Goal: Task Accomplishment & Management: Manage account settings

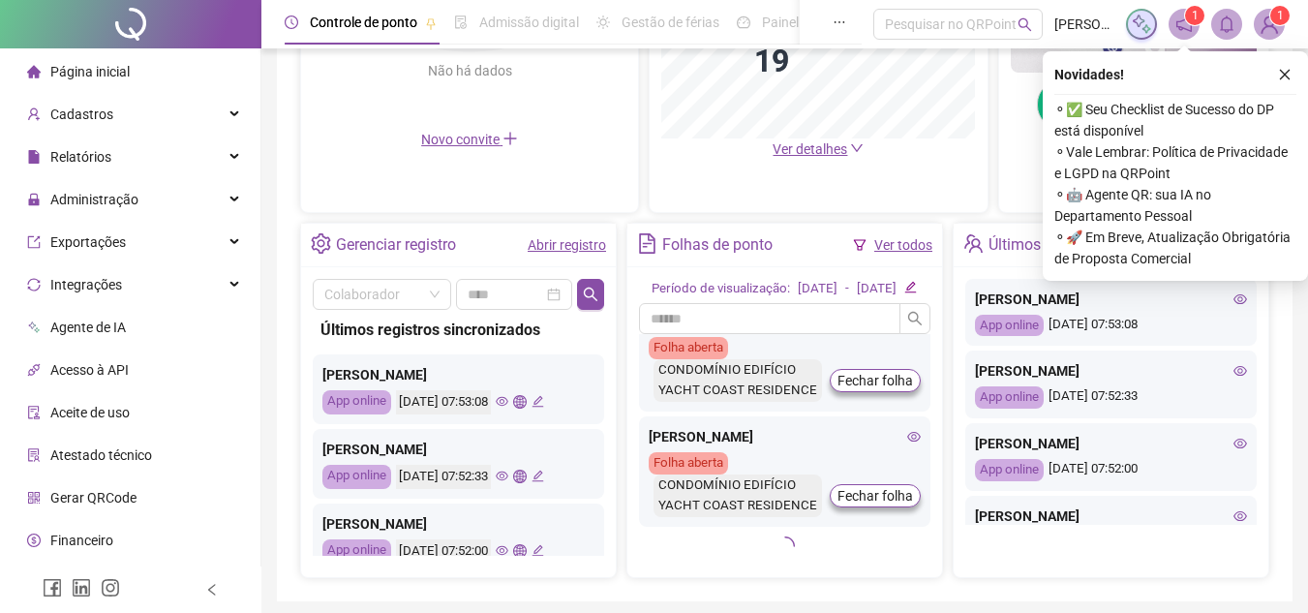
scroll to position [1940, 0]
click at [1288, 76] on icon "close" at bounding box center [1285, 75] width 14 height 14
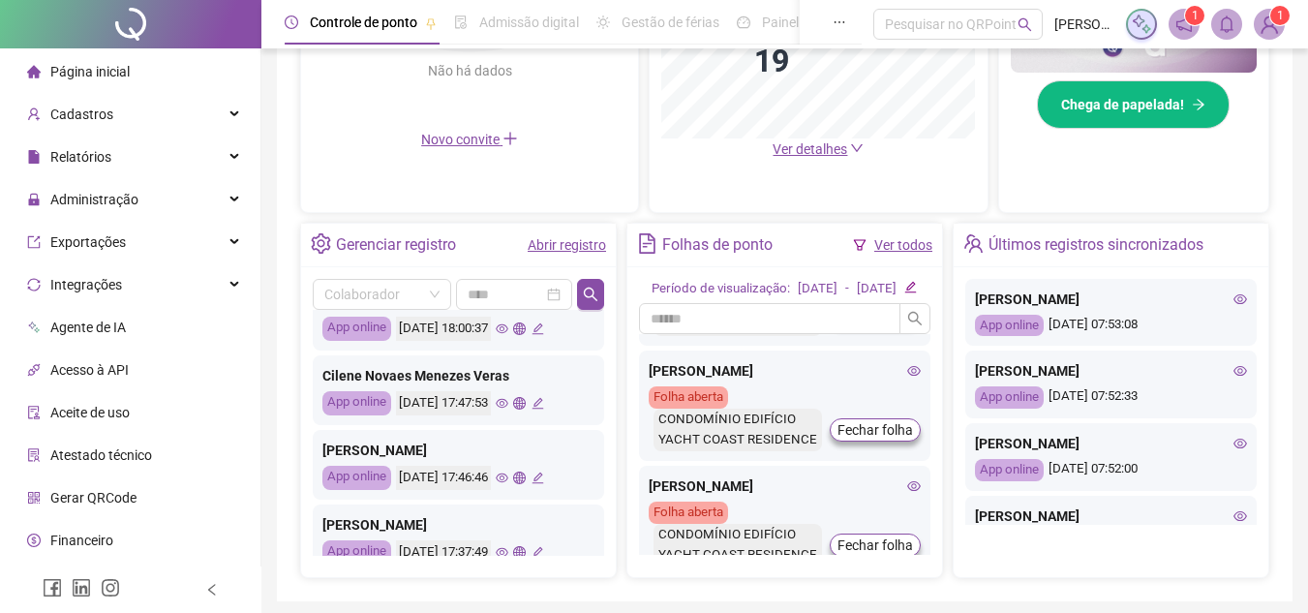
scroll to position [775, 0]
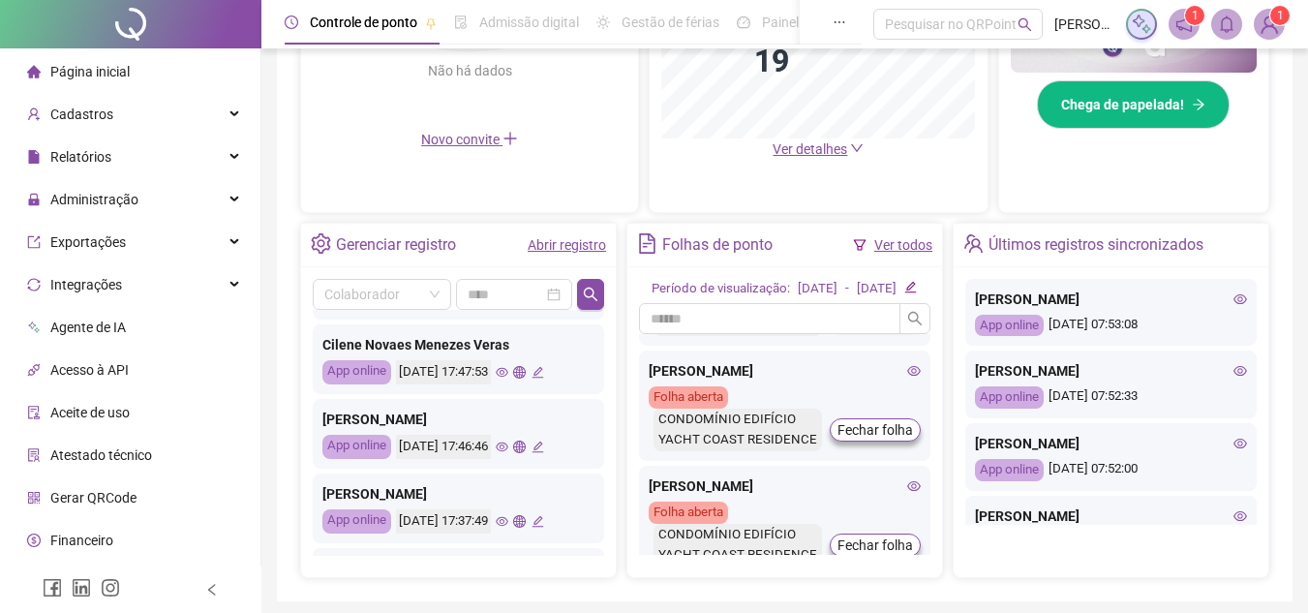
click at [116, 65] on span "Página inicial" at bounding box center [89, 71] width 79 height 15
click at [110, 156] on div "Relatórios" at bounding box center [130, 157] width 253 height 39
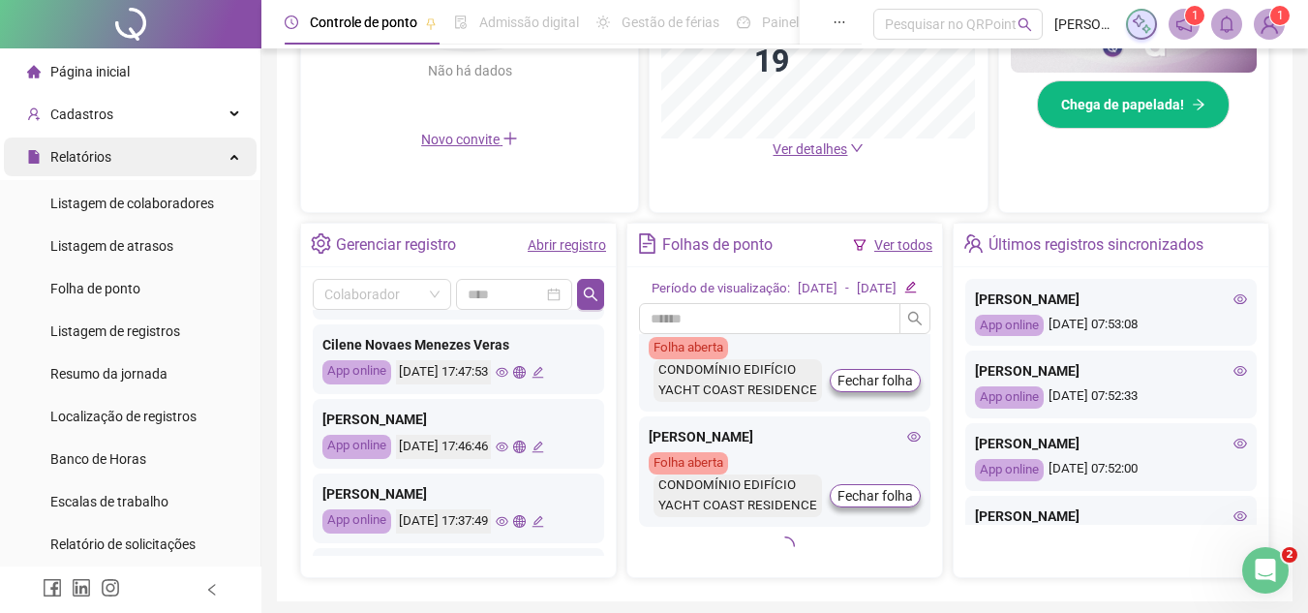
scroll to position [0, 0]
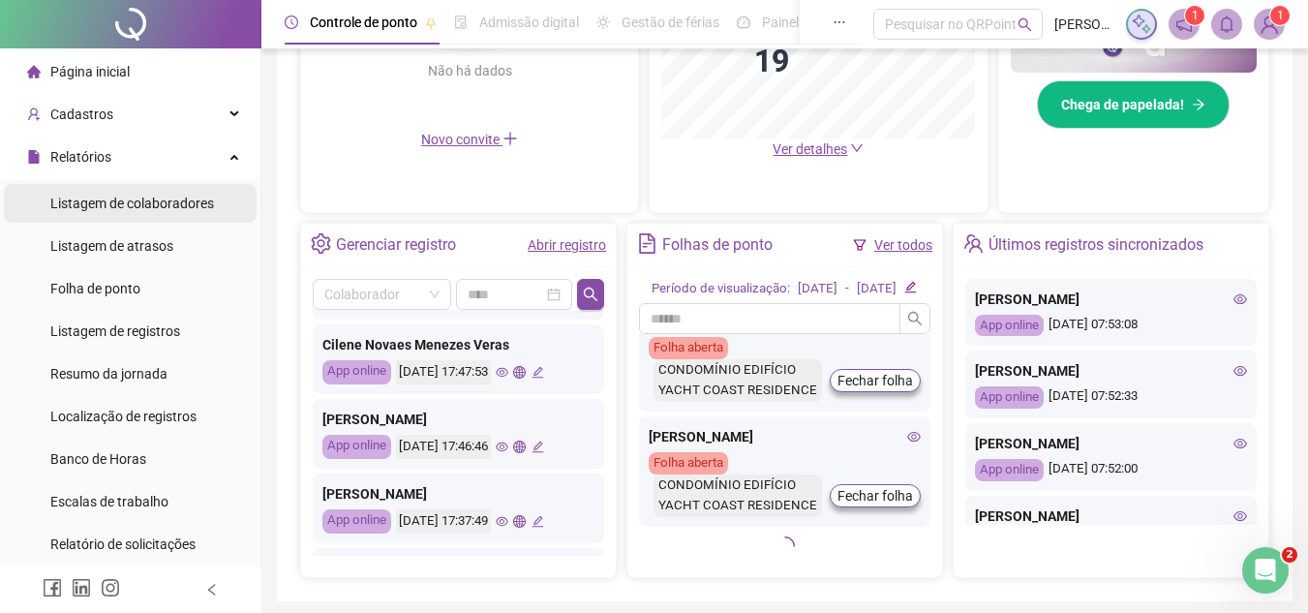
click at [148, 205] on span "Listagem de colaboradores" at bounding box center [132, 203] width 164 height 15
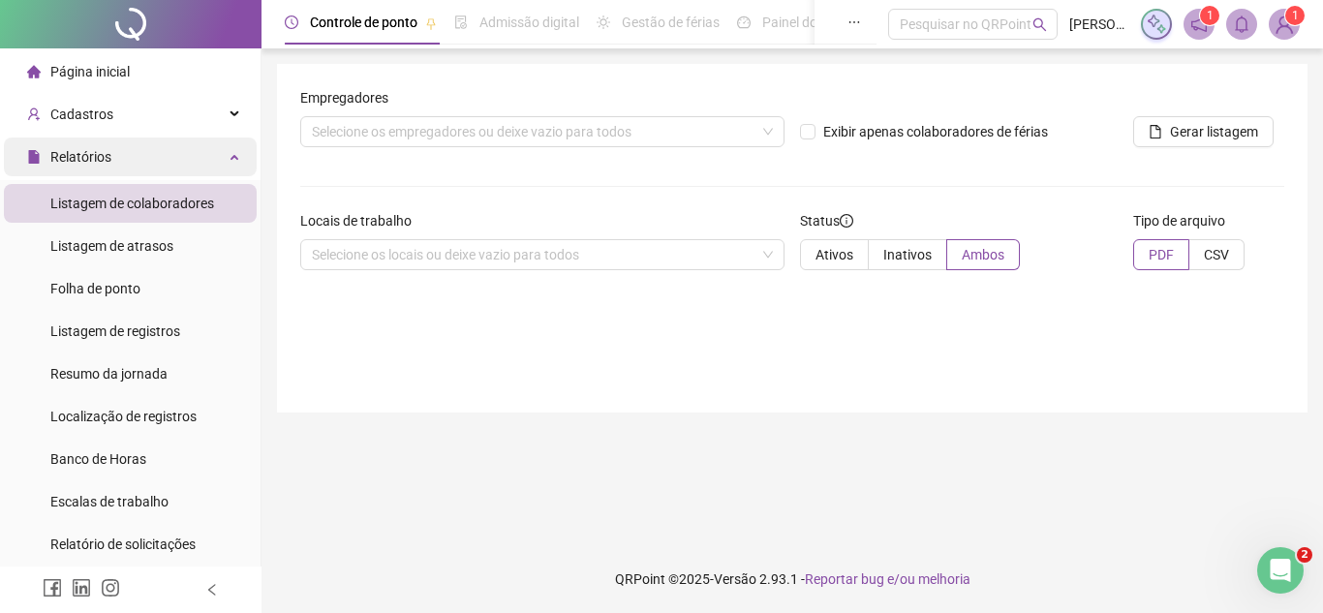
click at [231, 155] on icon at bounding box center [236, 155] width 10 height 0
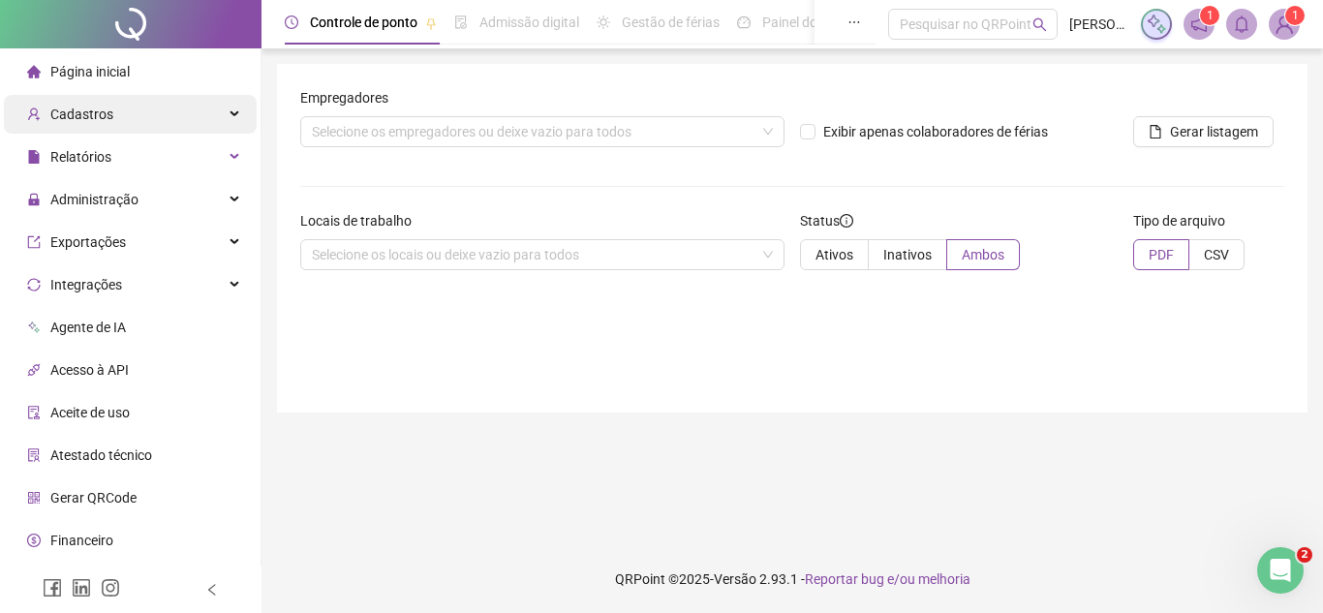
click at [219, 111] on div "Cadastros" at bounding box center [130, 114] width 253 height 39
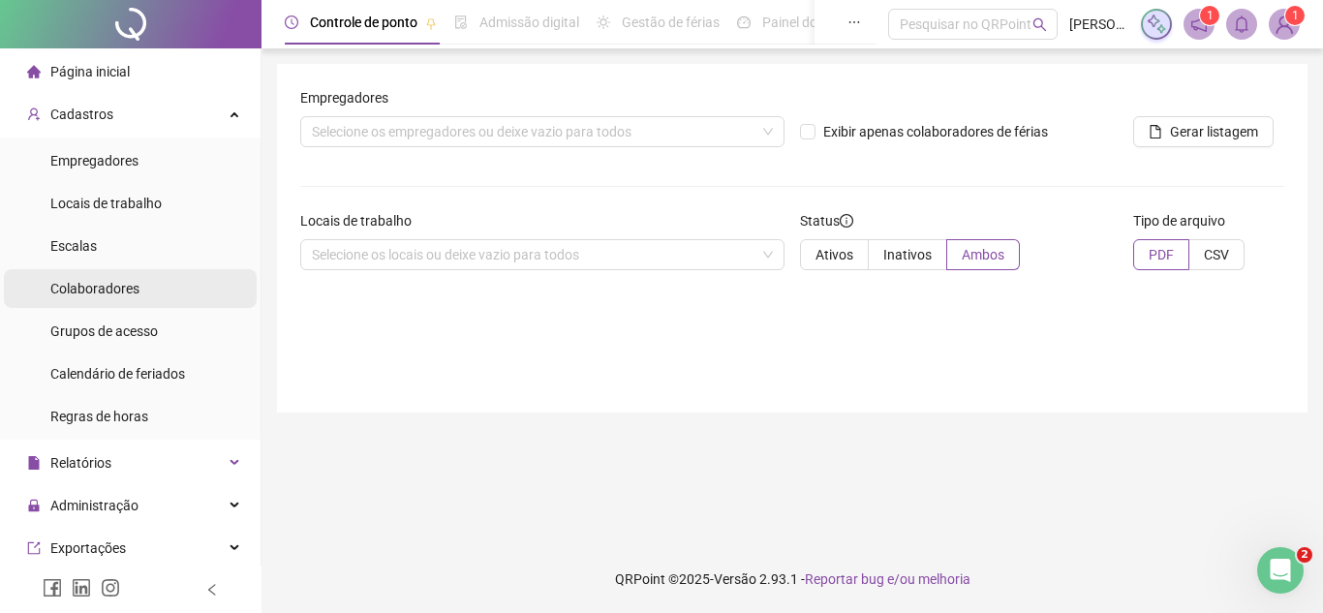
click at [146, 293] on li "Colaboradores" at bounding box center [130, 288] width 253 height 39
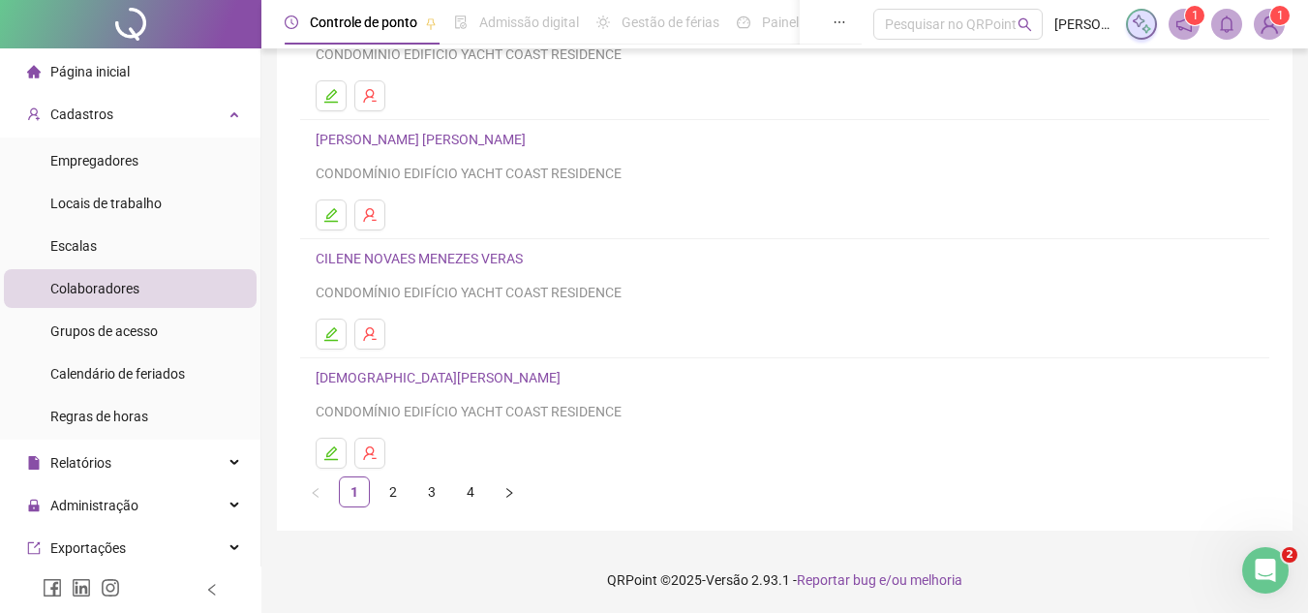
scroll to position [323, 0]
click at [435, 491] on link "3" at bounding box center [431, 491] width 29 height 29
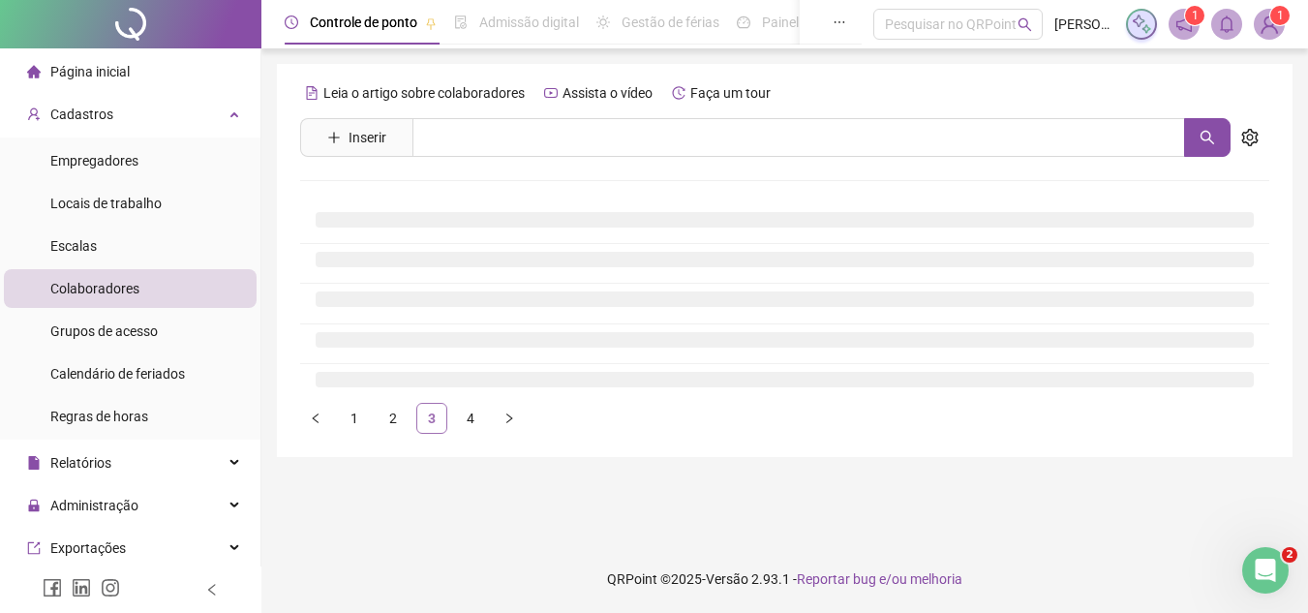
scroll to position [0, 0]
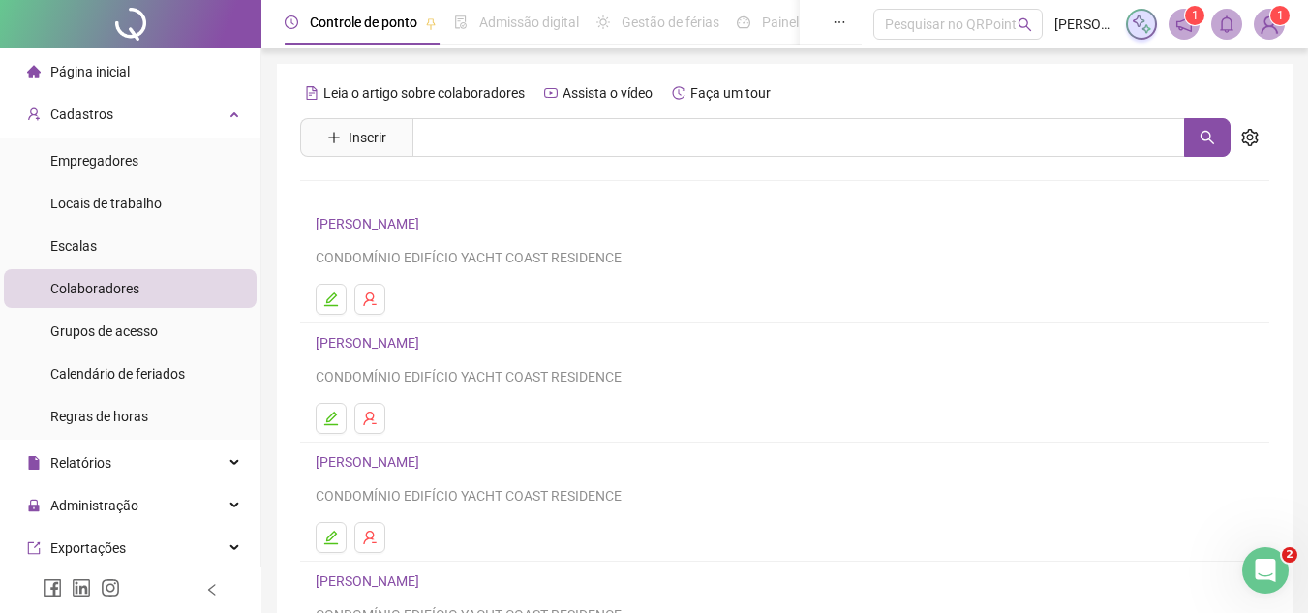
click at [384, 223] on link "[PERSON_NAME]" at bounding box center [370, 223] width 109 height 15
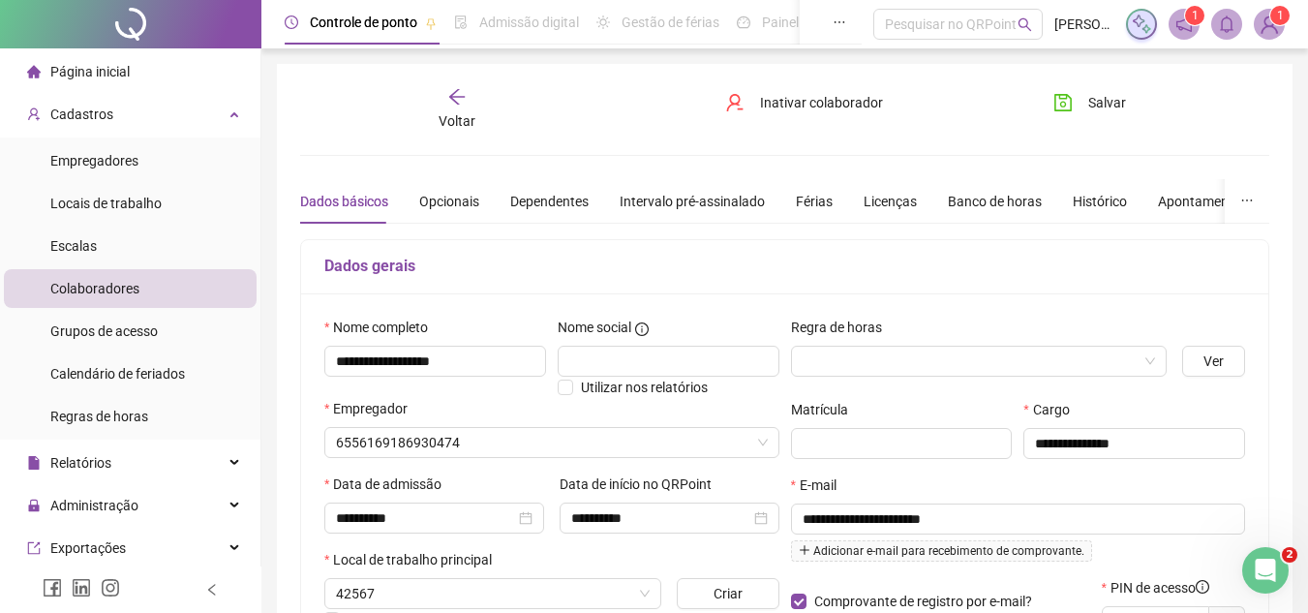
type input "**********"
click at [458, 96] on icon "arrow-left" at bounding box center [456, 96] width 19 height 19
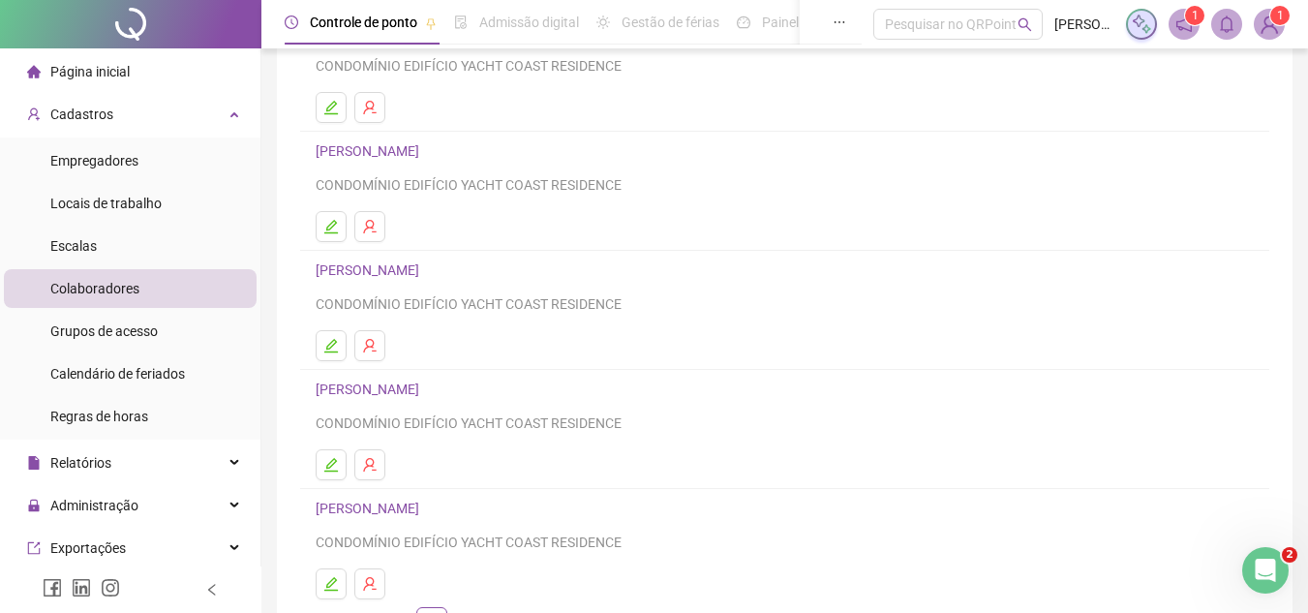
scroll to position [194, 0]
click at [425, 395] on link "[PERSON_NAME]" at bounding box center [370, 387] width 109 height 15
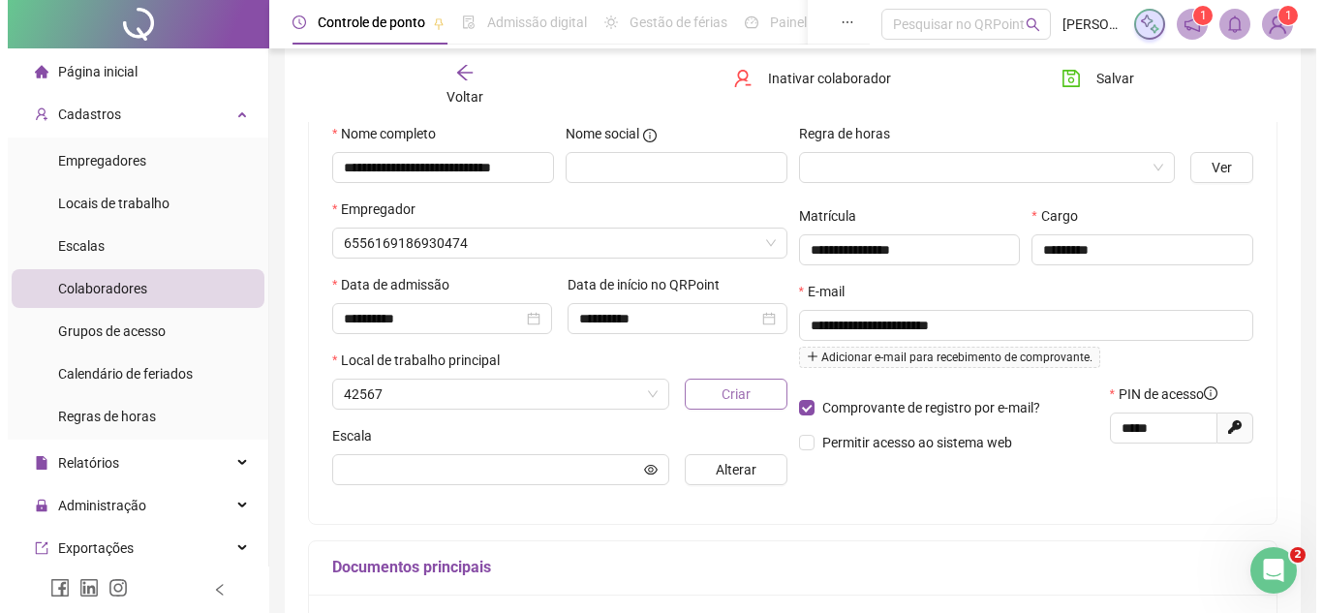
scroll to position [203, 0]
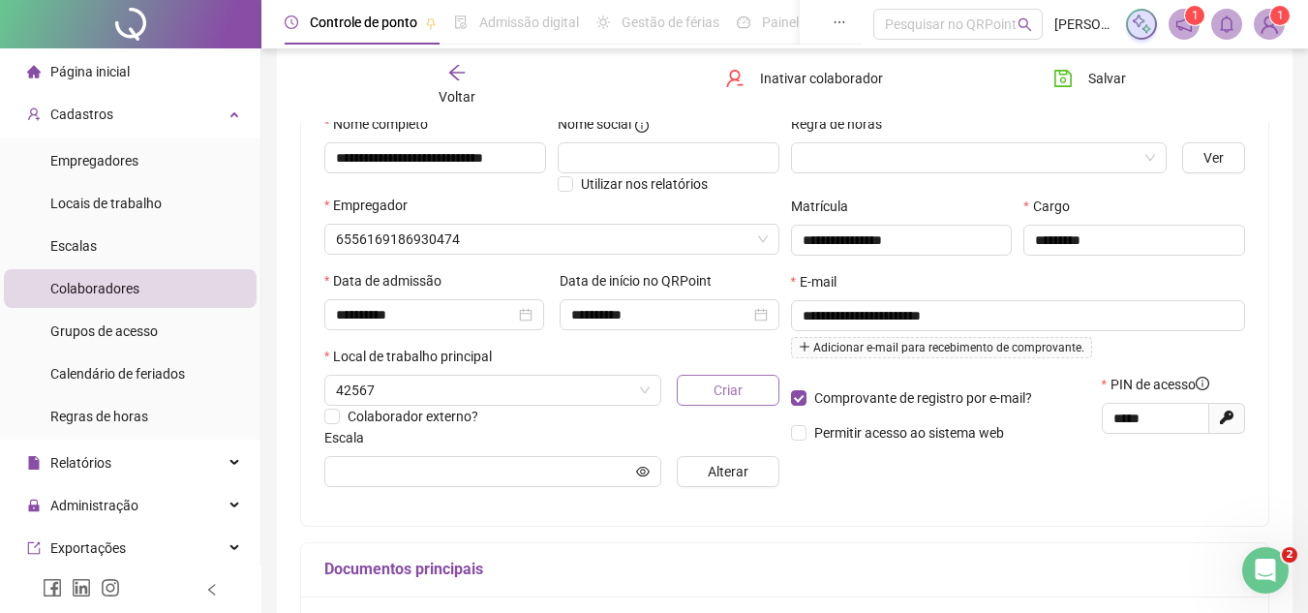
type input "**********"
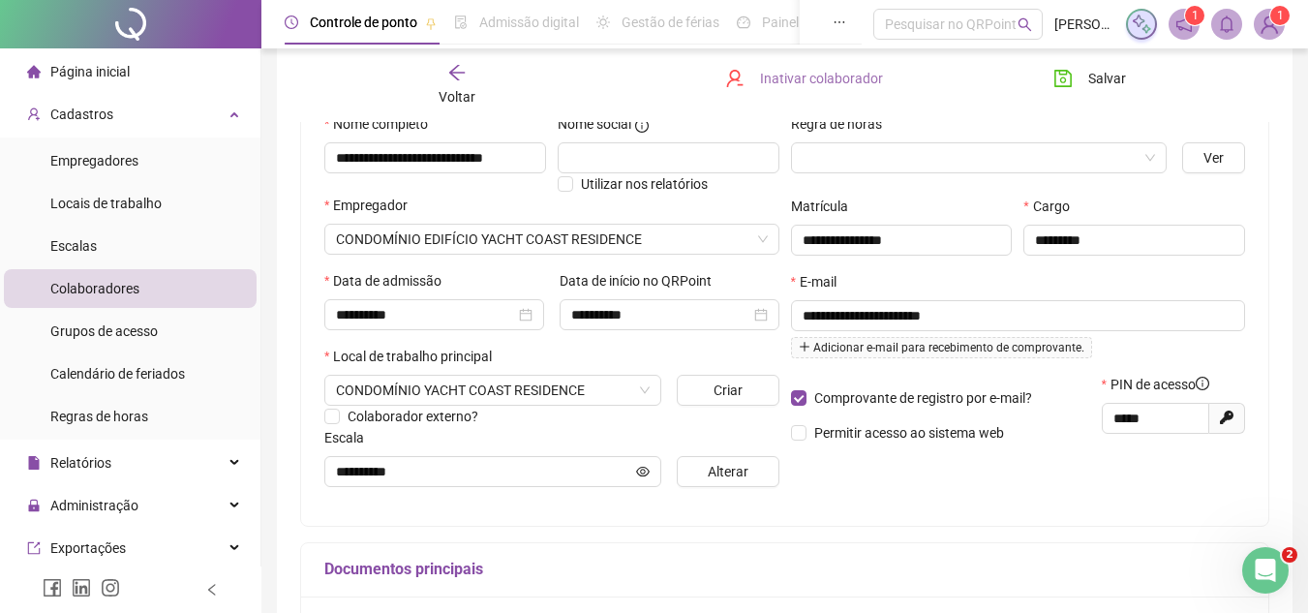
click at [826, 80] on span "Inativar colaborador" at bounding box center [821, 78] width 123 height 21
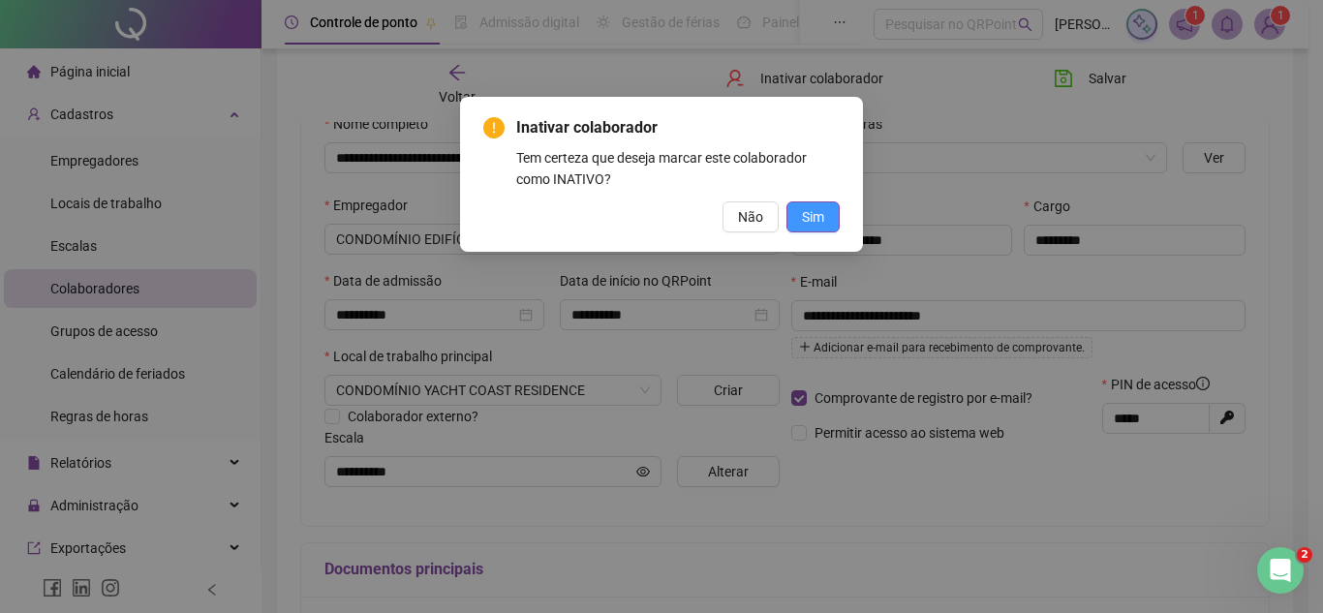
click at [810, 217] on span "Sim" at bounding box center [813, 216] width 22 height 21
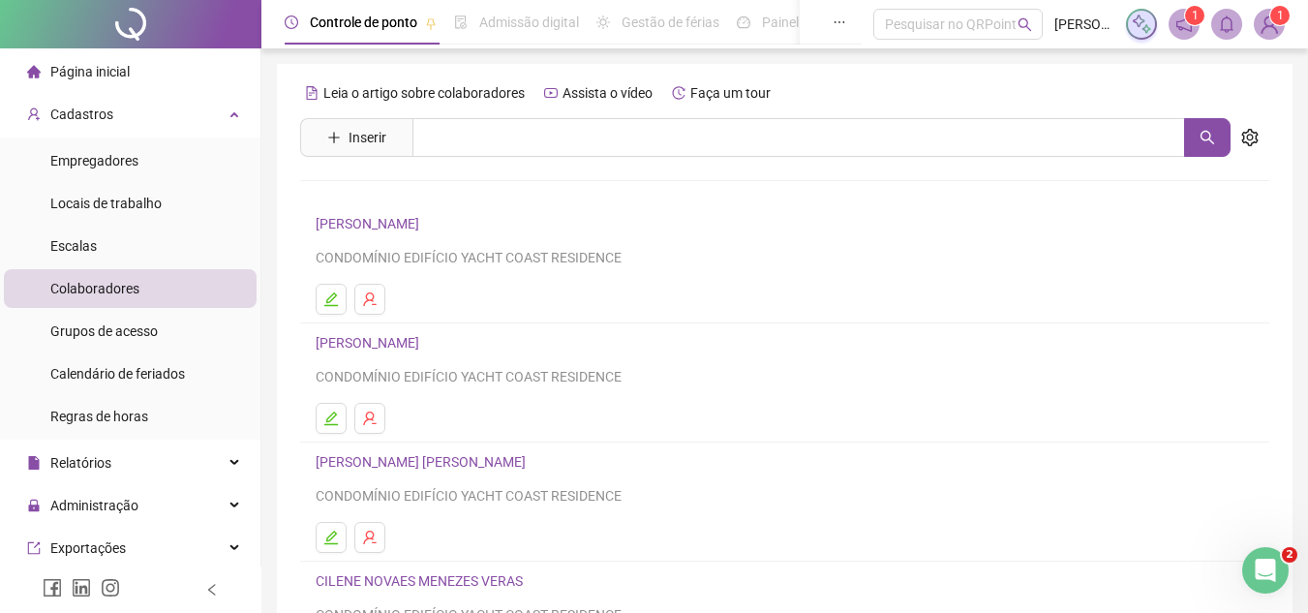
scroll to position [323, 0]
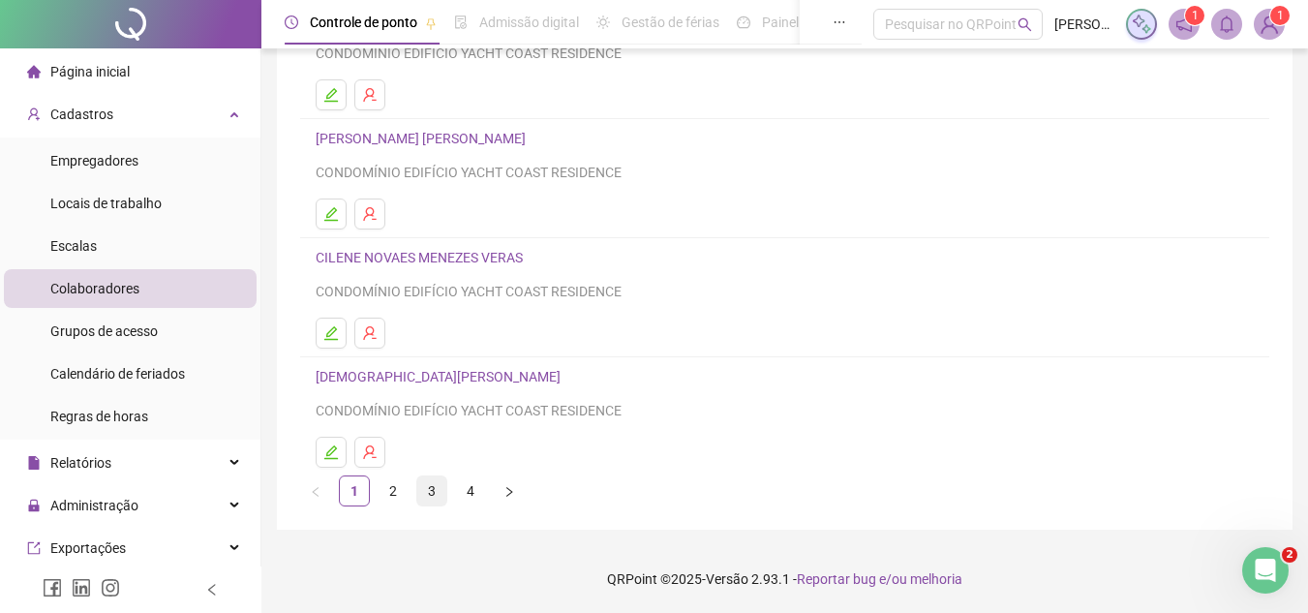
click at [432, 489] on link "3" at bounding box center [431, 491] width 29 height 29
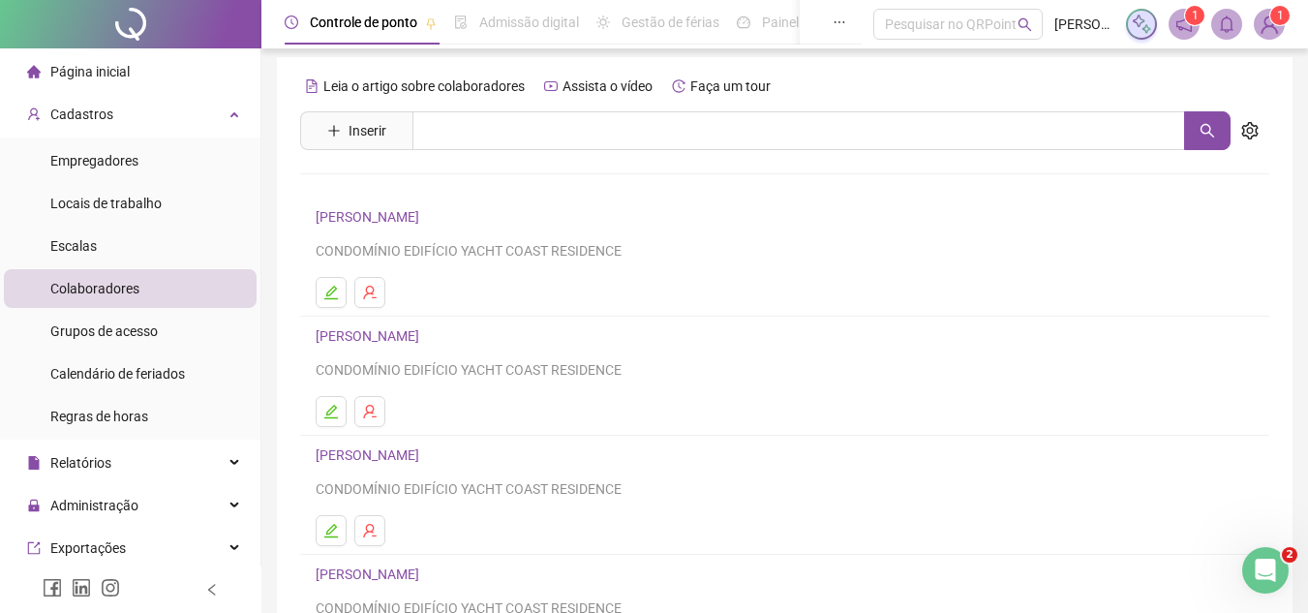
scroll to position [0, 0]
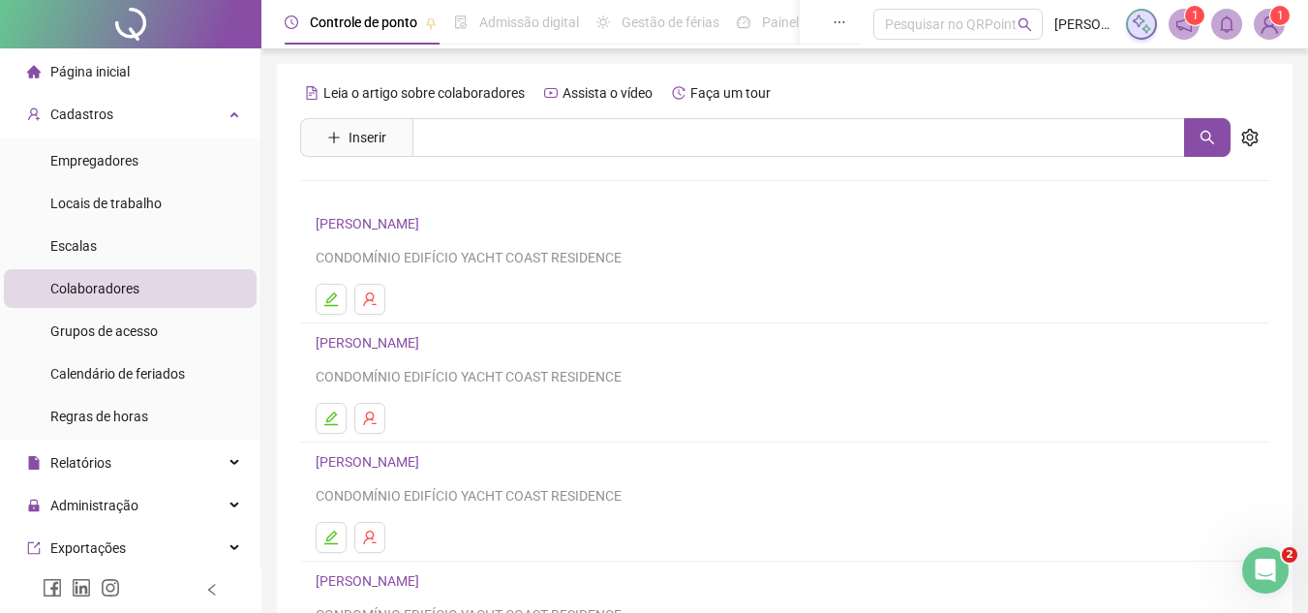
click at [415, 229] on link "[PERSON_NAME]" at bounding box center [370, 223] width 109 height 15
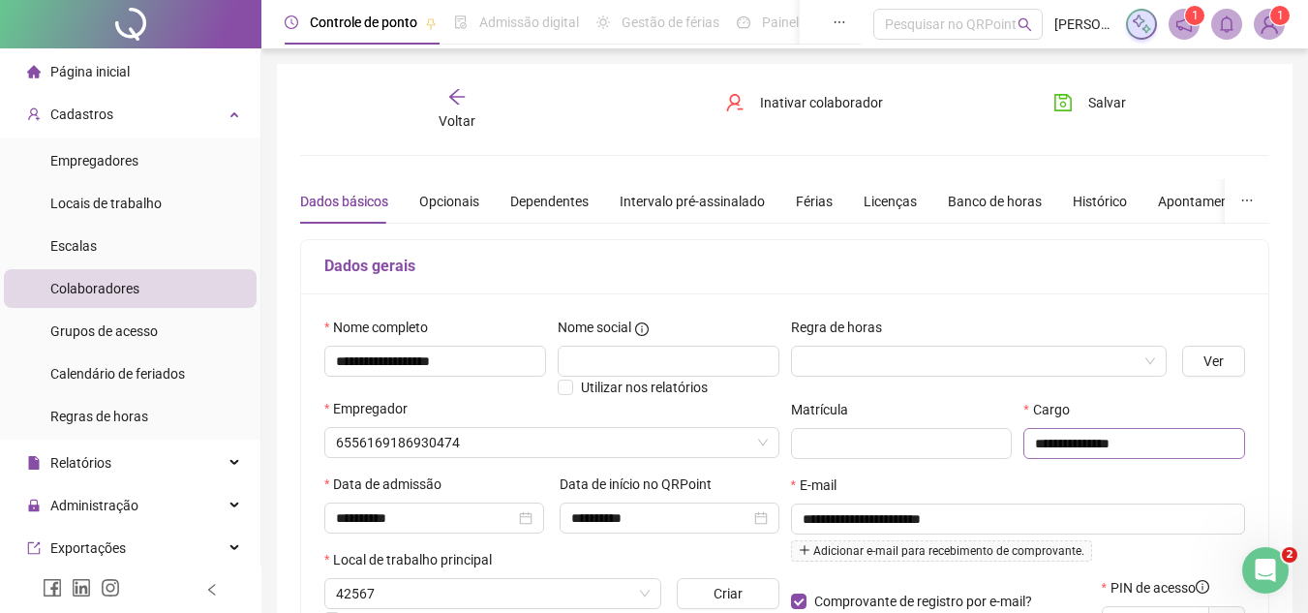
type input "**********"
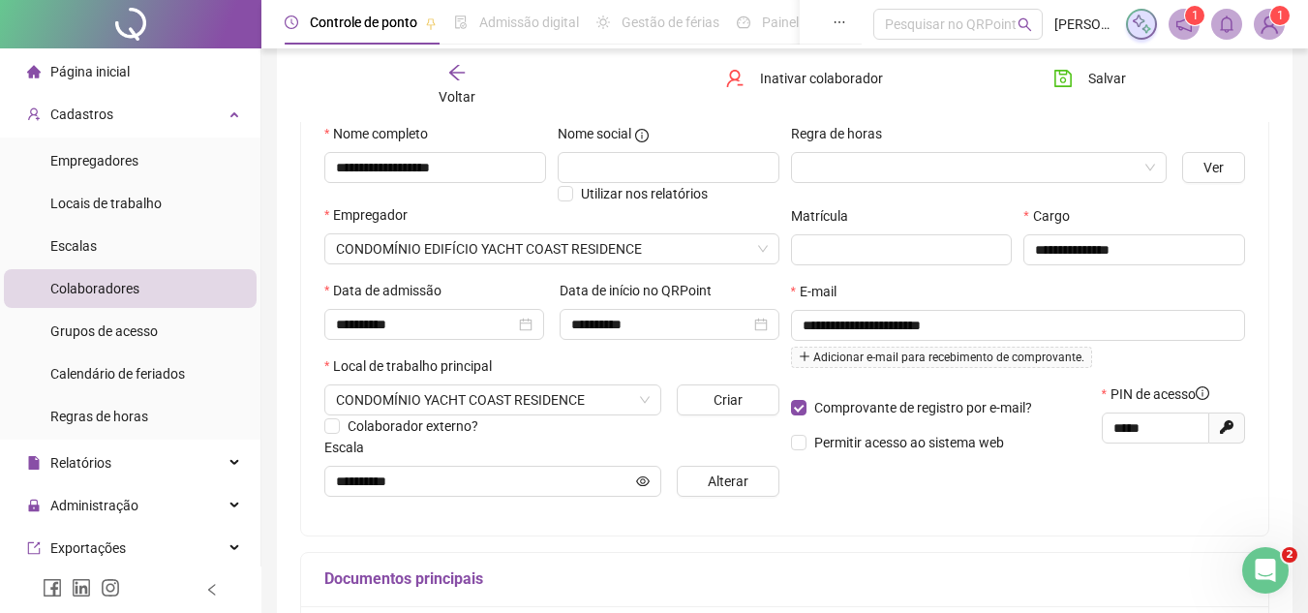
scroll to position [387, 0]
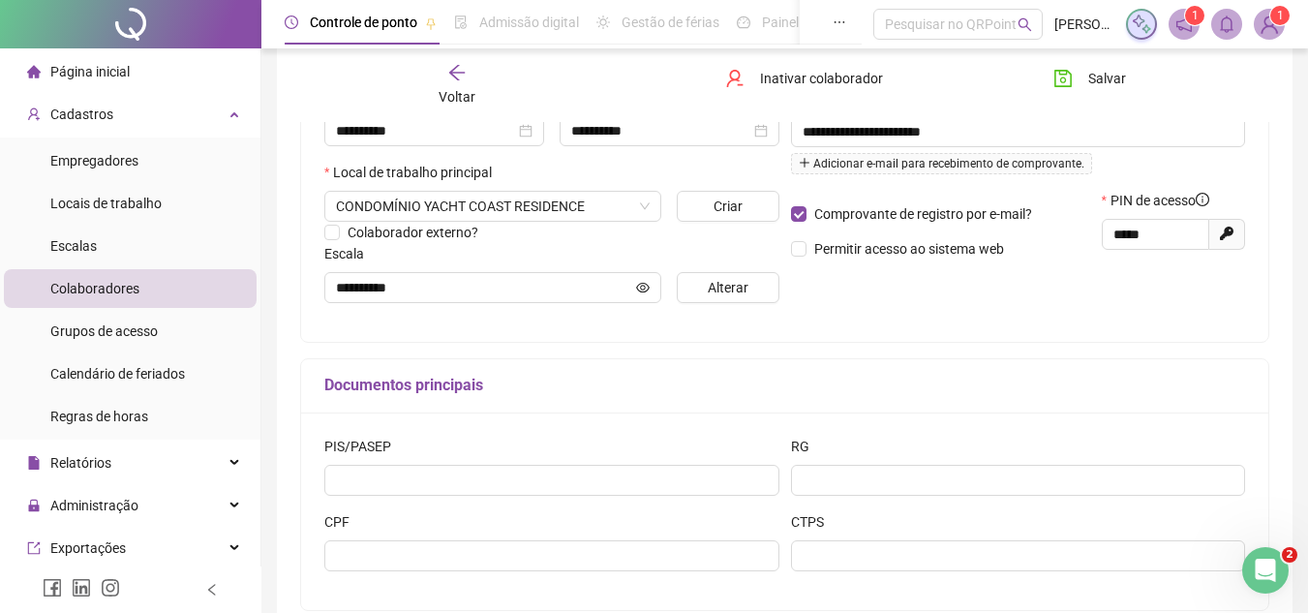
click at [1228, 233] on icon at bounding box center [1227, 234] width 14 height 14
type input "*****"
click at [1069, 78] on icon "save" at bounding box center [1063, 78] width 19 height 19
click at [112, 164] on span "Empregadores" at bounding box center [94, 160] width 88 height 15
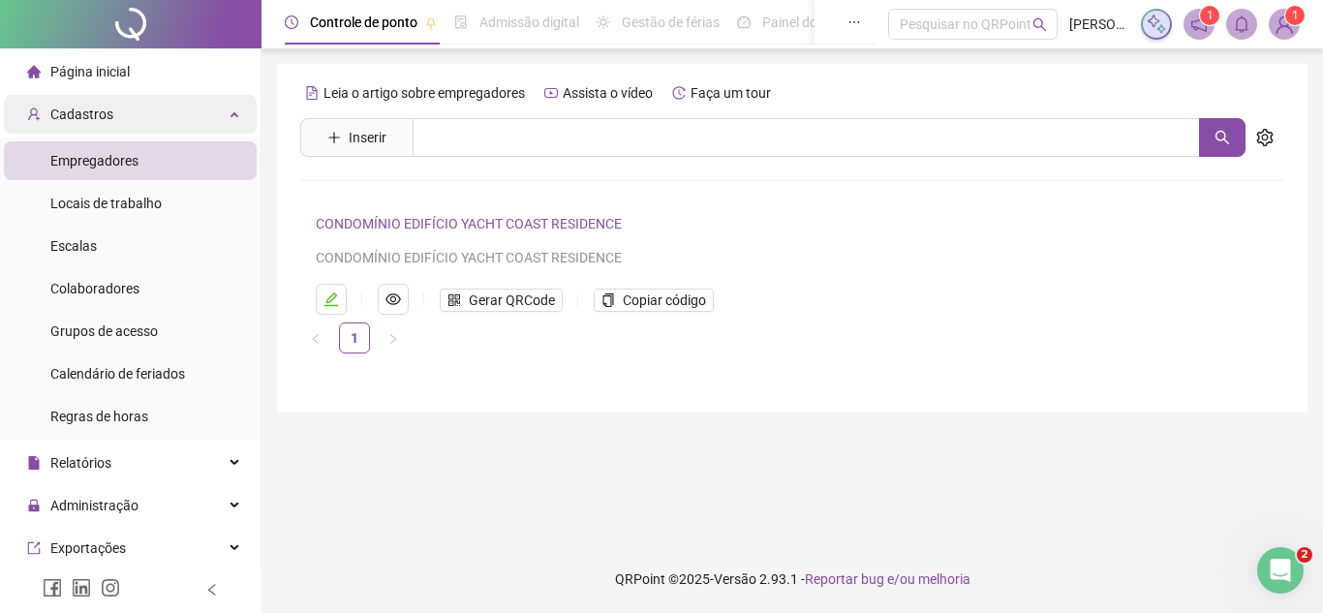
click at [120, 117] on div "Cadastros" at bounding box center [130, 114] width 253 height 39
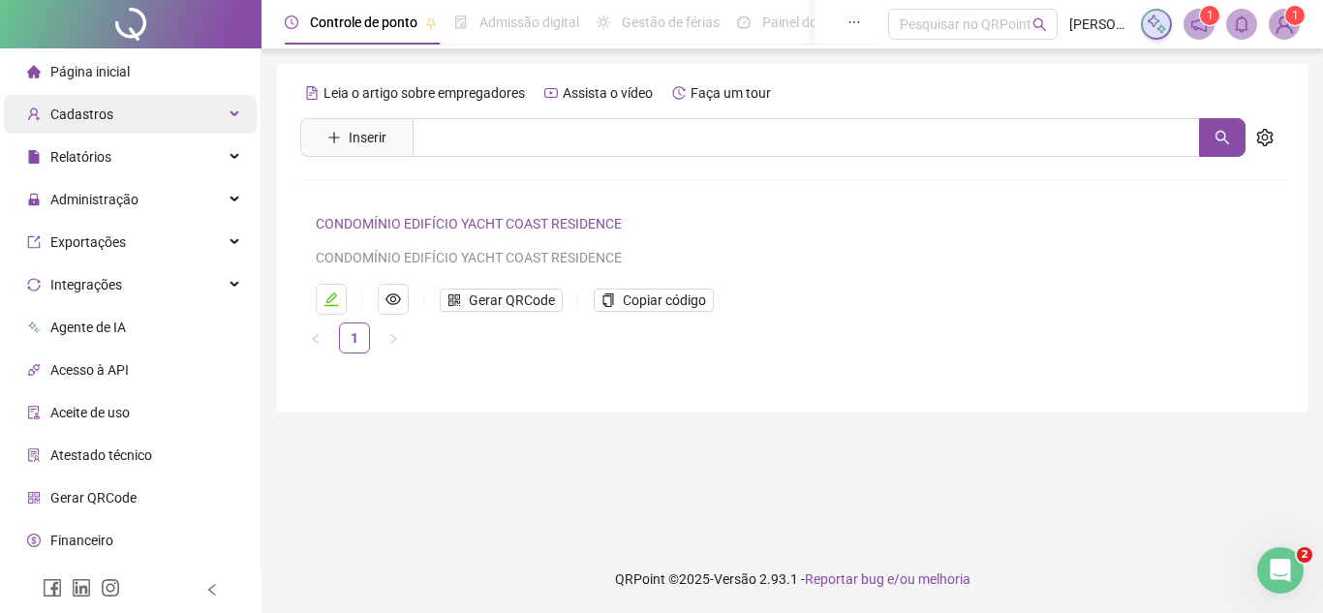
click at [125, 111] on div "Cadastros" at bounding box center [130, 114] width 253 height 39
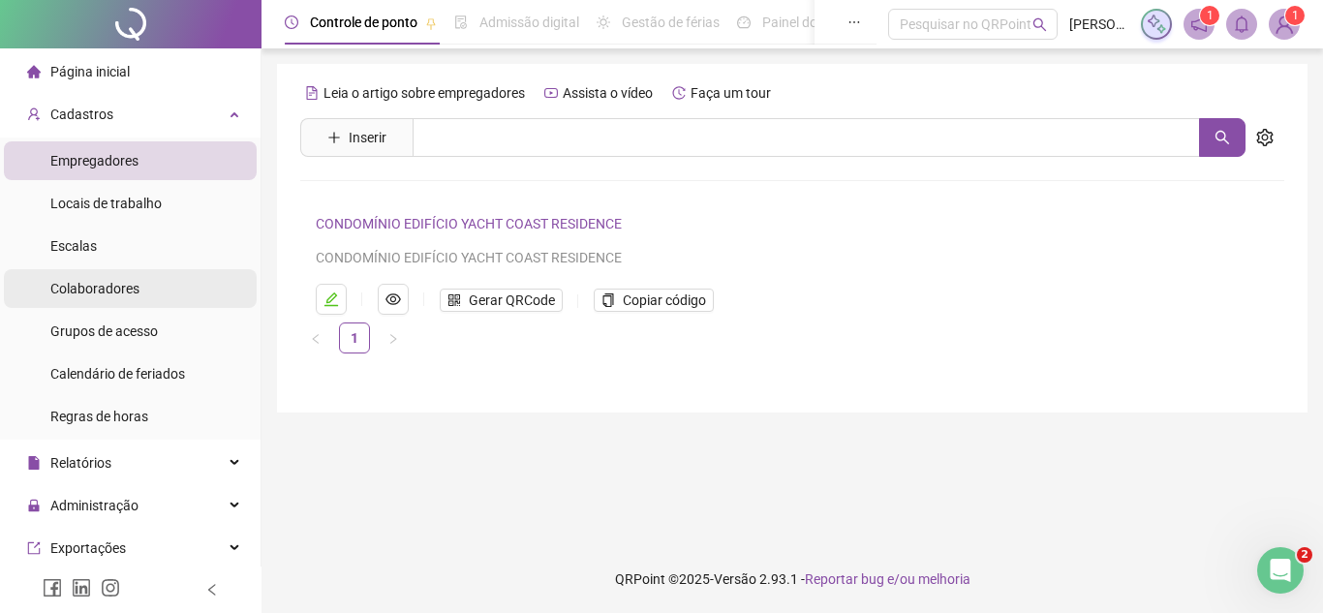
click at [129, 284] on span "Colaboradores" at bounding box center [94, 288] width 89 height 15
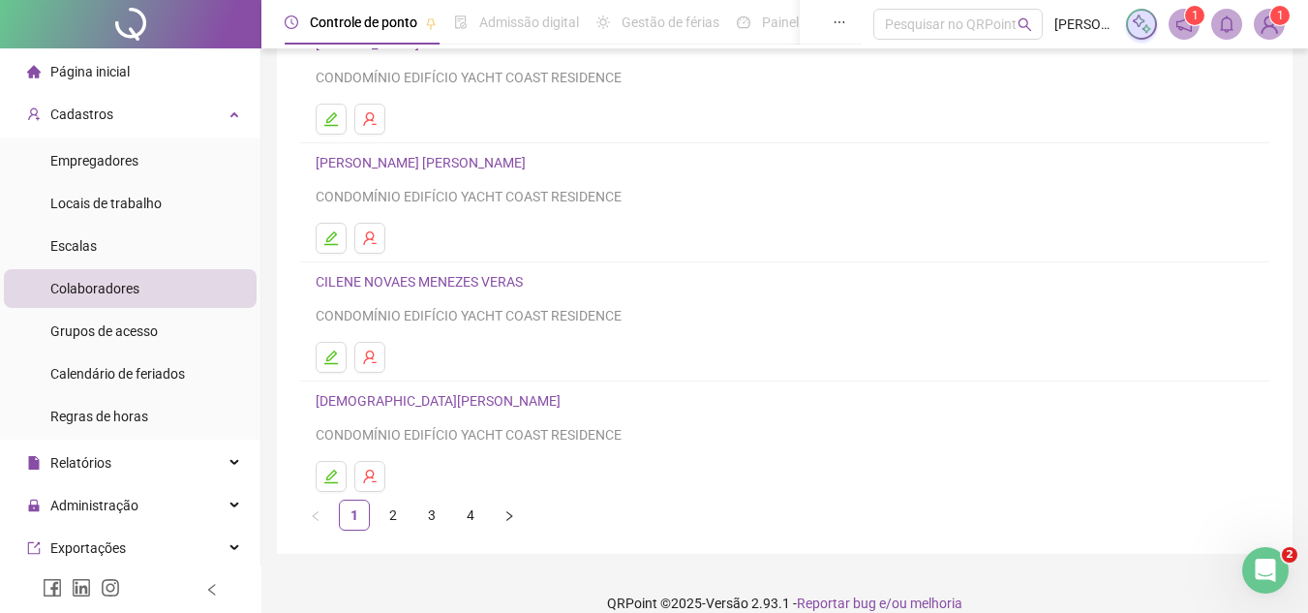
scroll to position [323, 0]
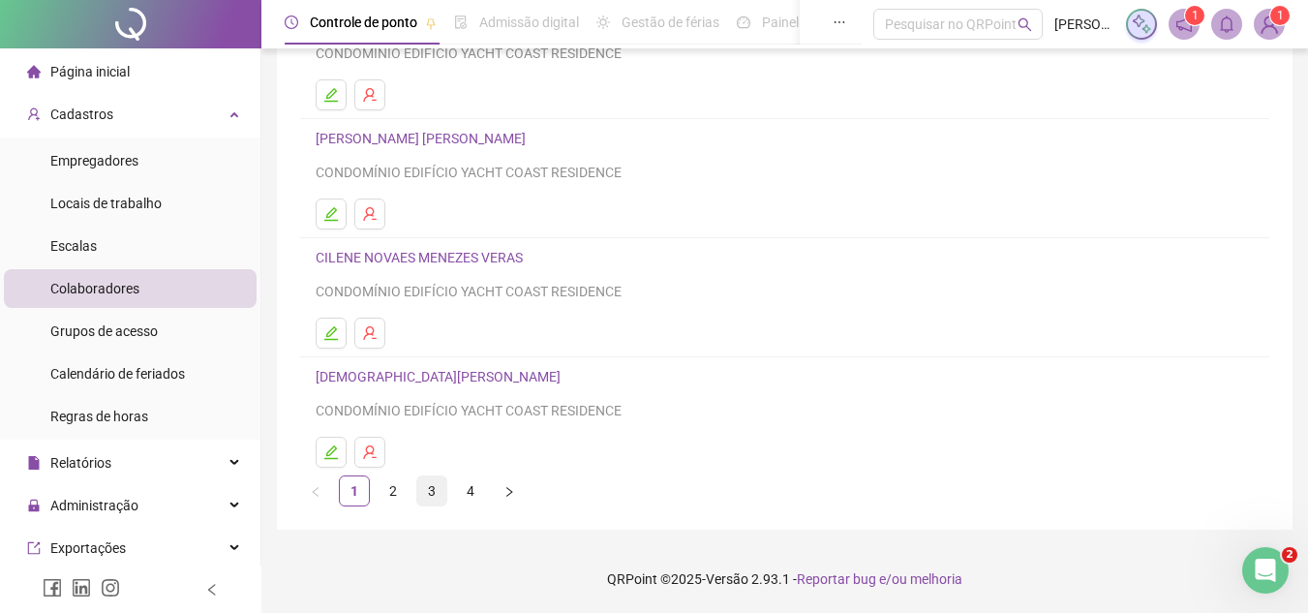
click at [431, 501] on link "3" at bounding box center [431, 491] width 29 height 29
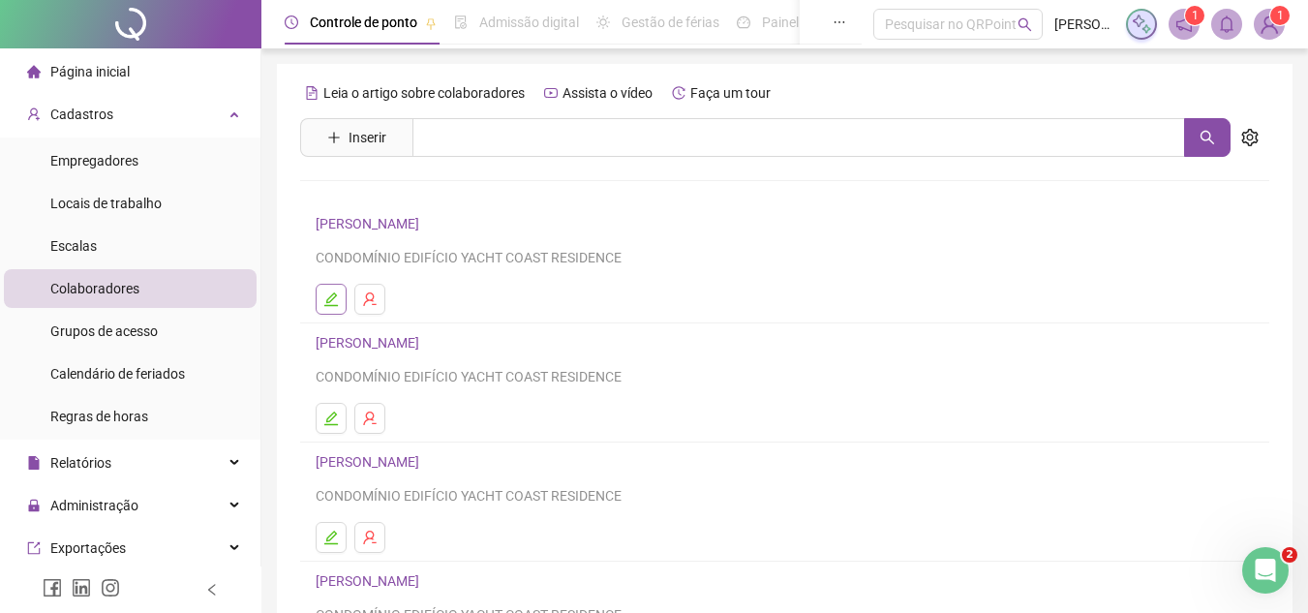
click at [324, 300] on icon "edit" at bounding box center [330, 299] width 15 height 15
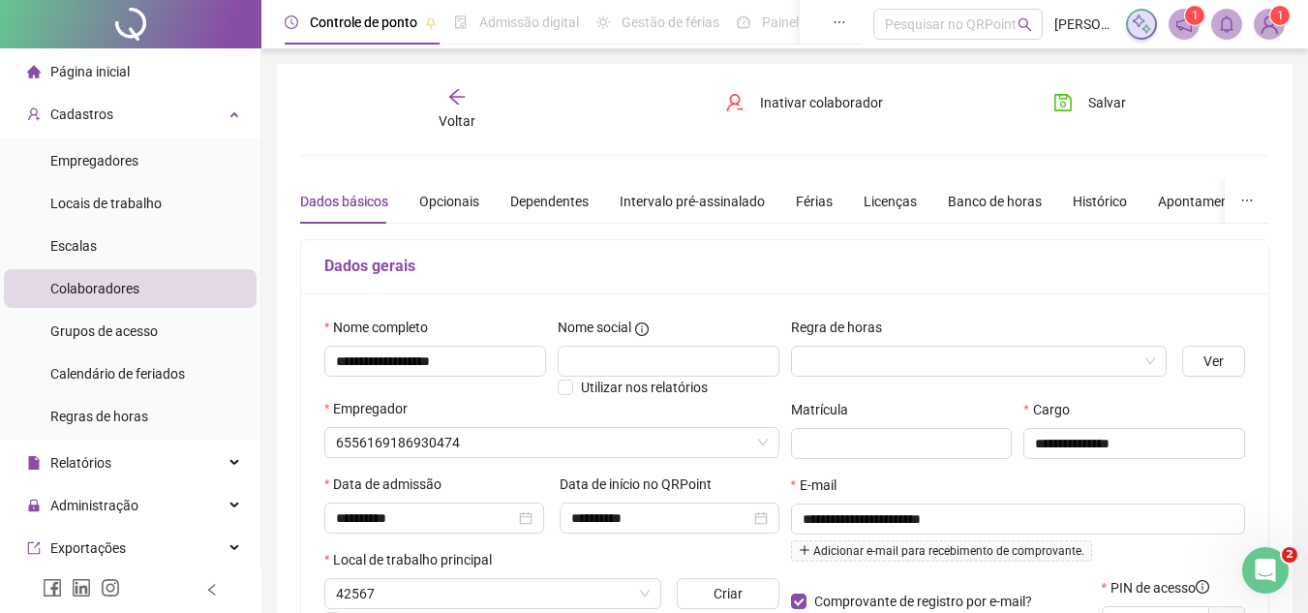
type input "**********"
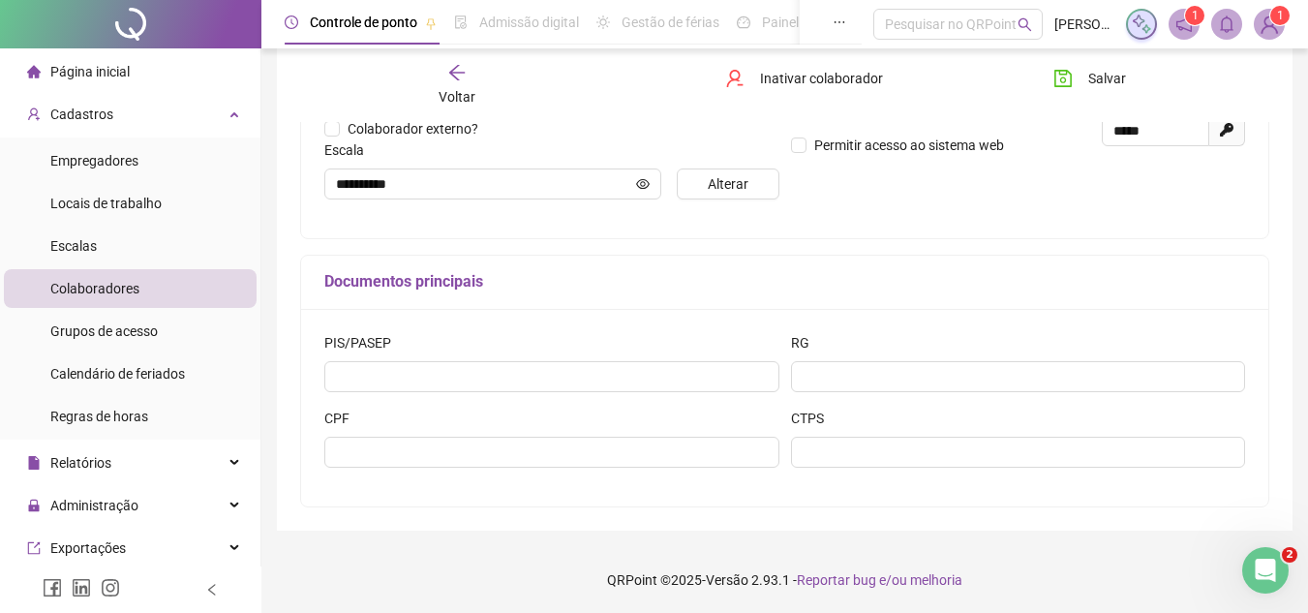
scroll to position [492, 0]
click at [455, 80] on icon "arrow-left" at bounding box center [456, 72] width 19 height 19
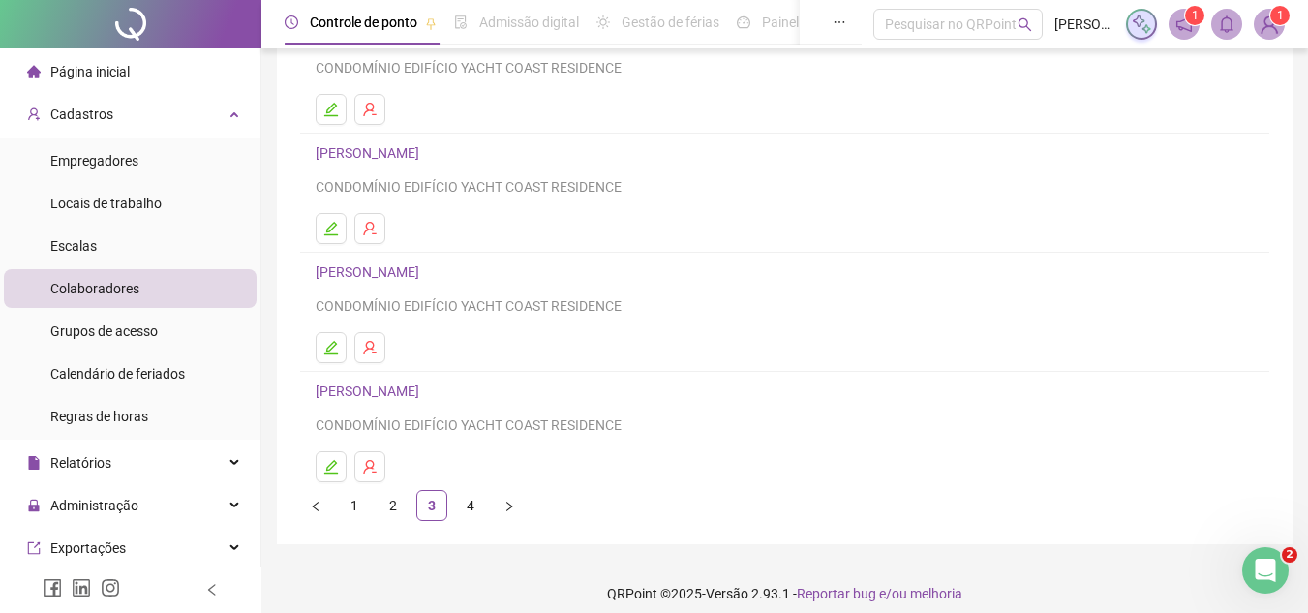
scroll to position [323, 0]
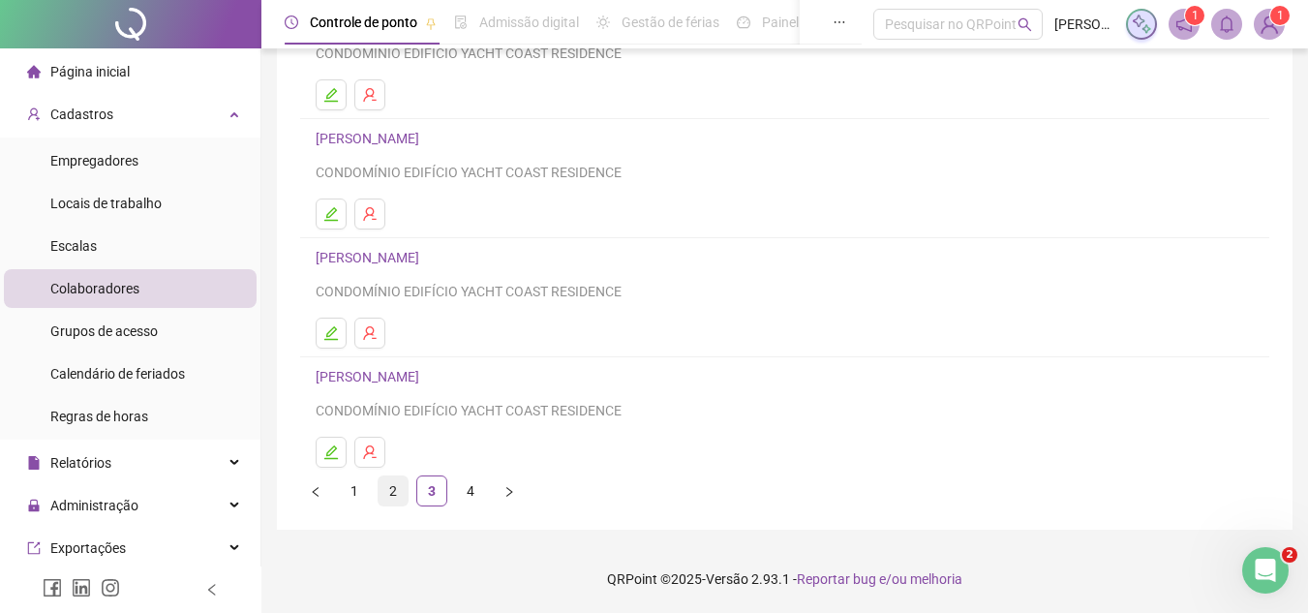
click at [393, 489] on link "2" at bounding box center [393, 491] width 29 height 29
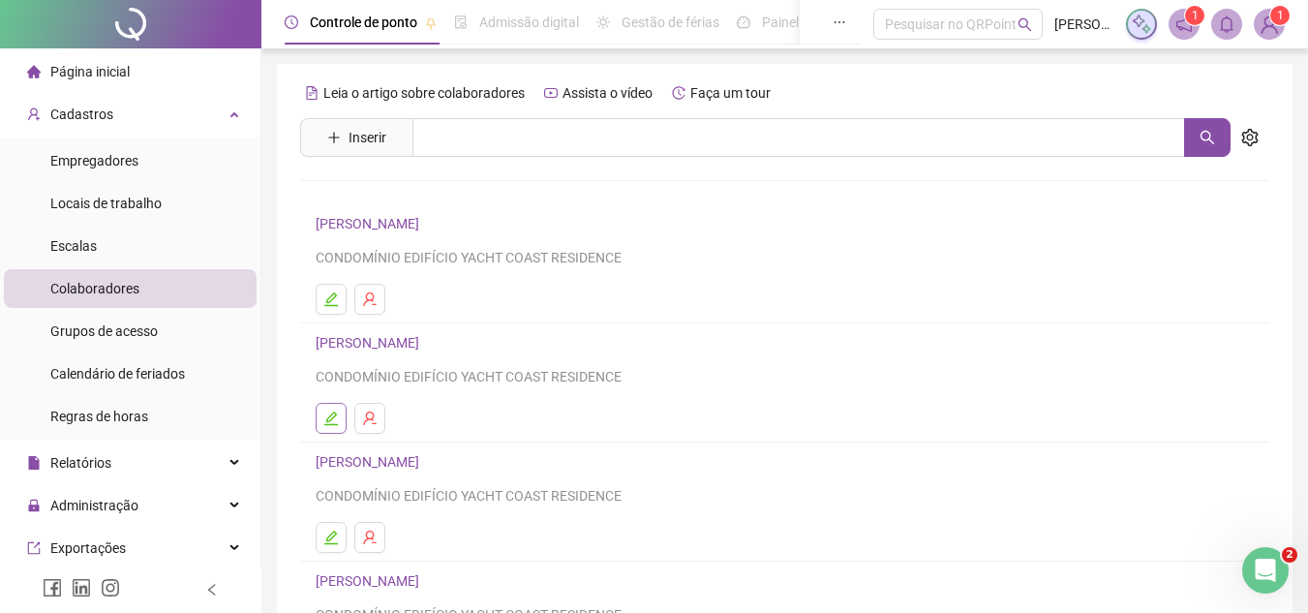
click at [327, 410] on button "button" at bounding box center [331, 418] width 31 height 31
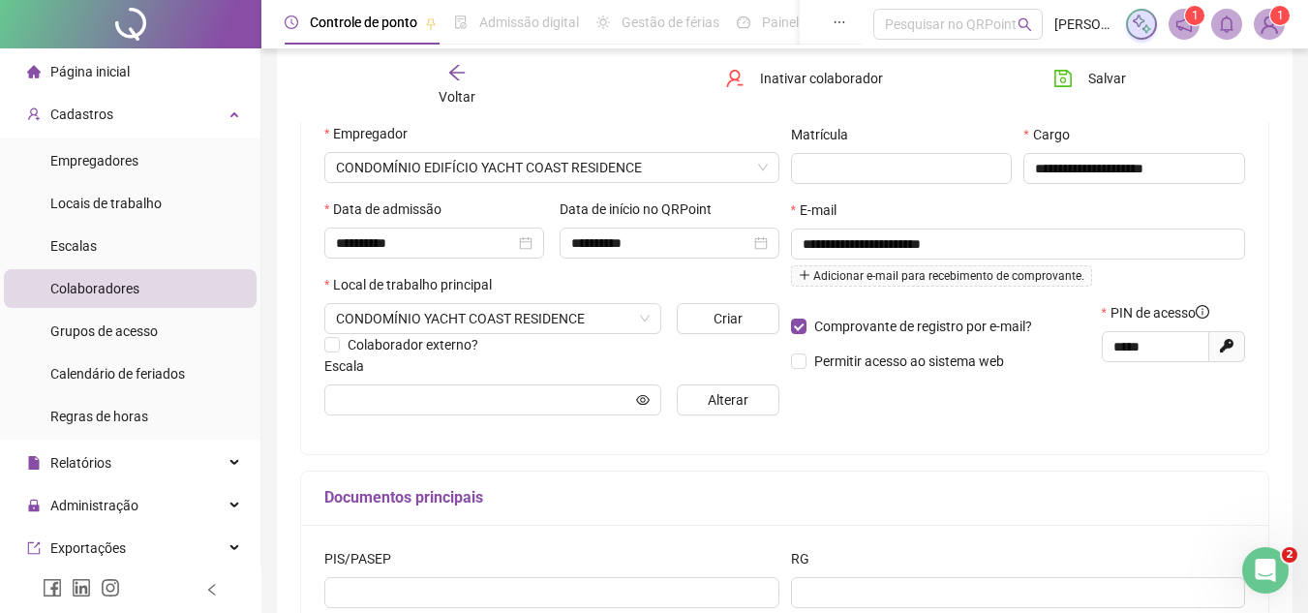
scroll to position [105, 0]
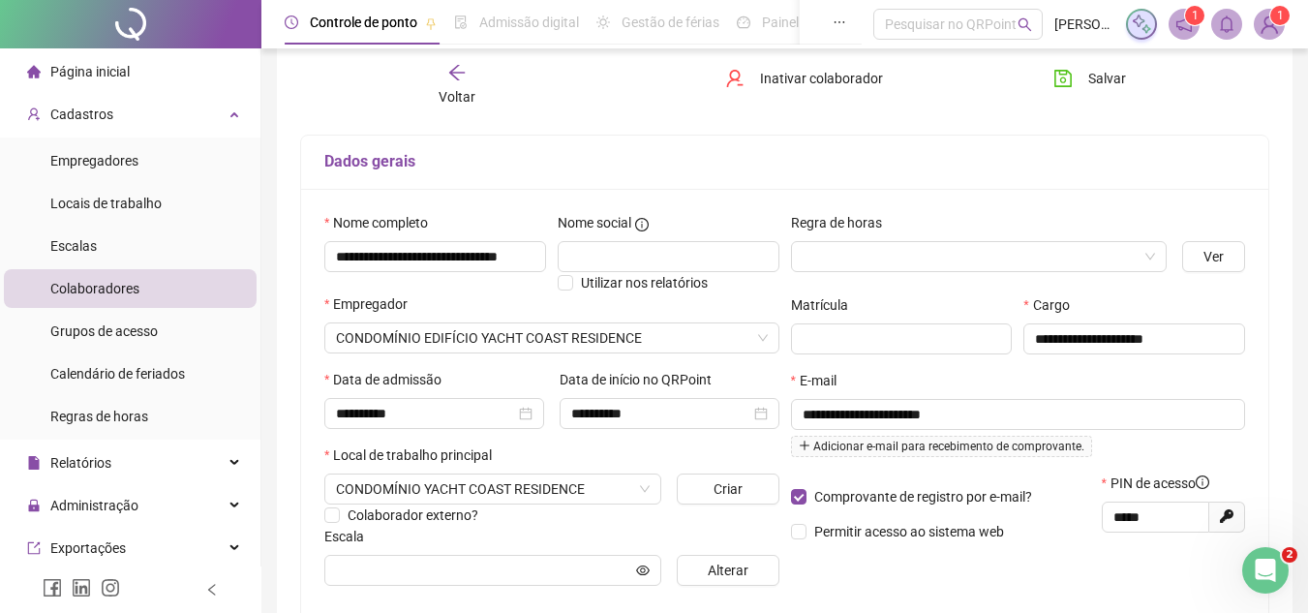
click at [449, 75] on icon "arrow-left" at bounding box center [456, 72] width 19 height 19
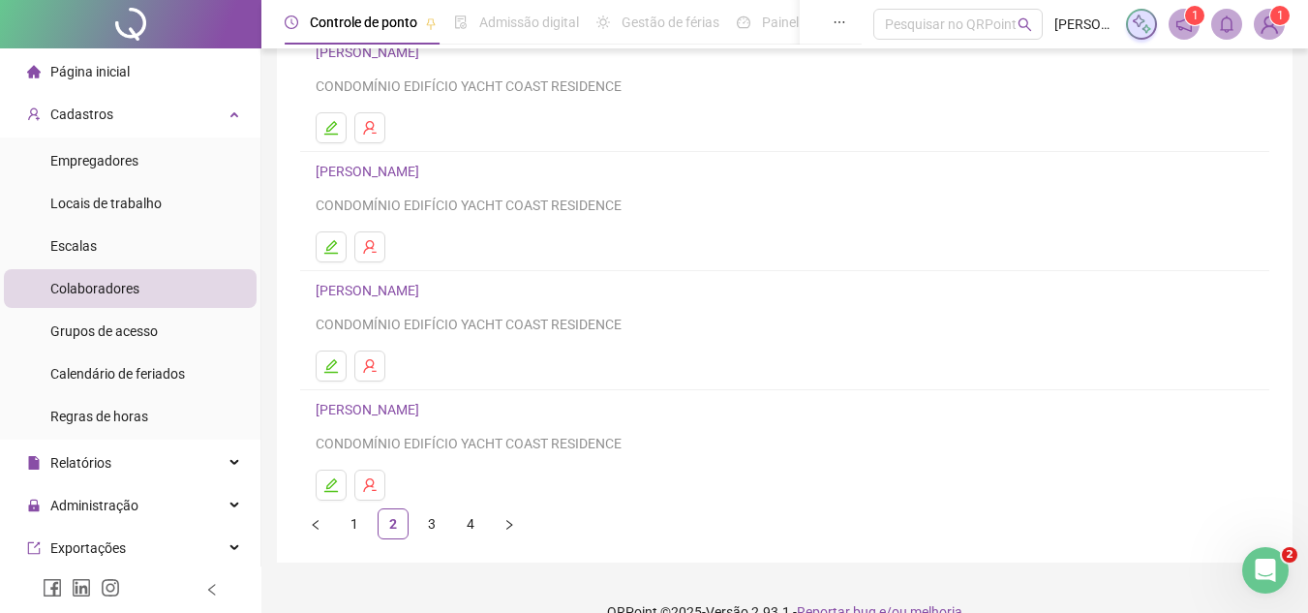
scroll to position [323, 0]
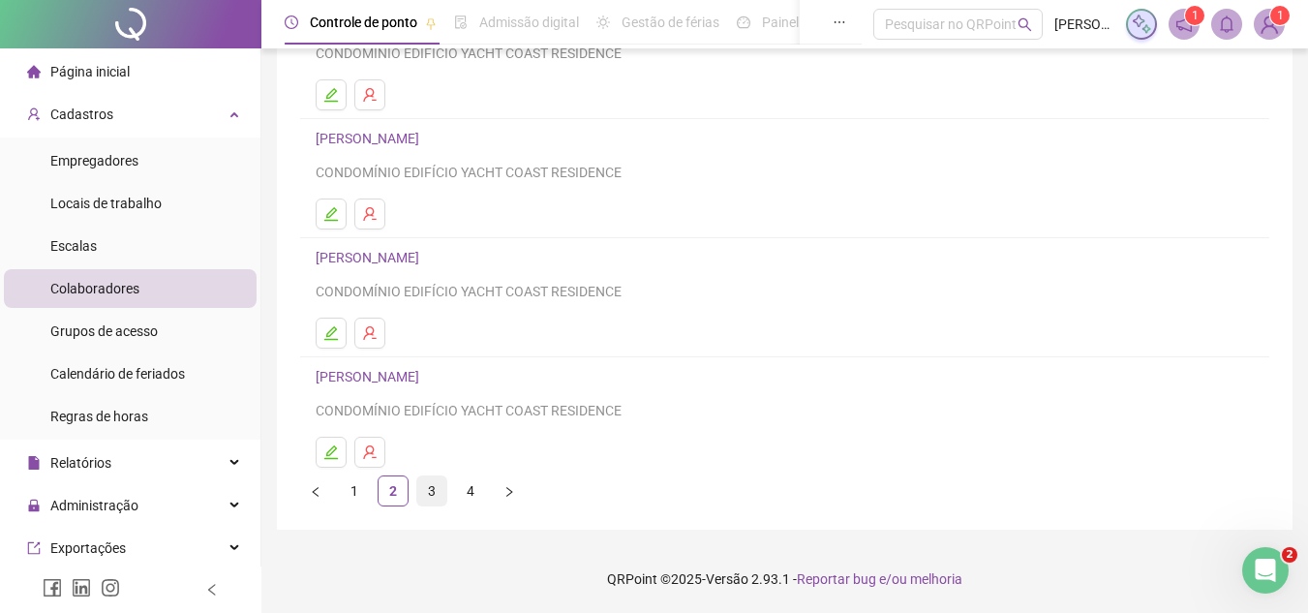
click at [424, 494] on link "3" at bounding box center [431, 491] width 29 height 29
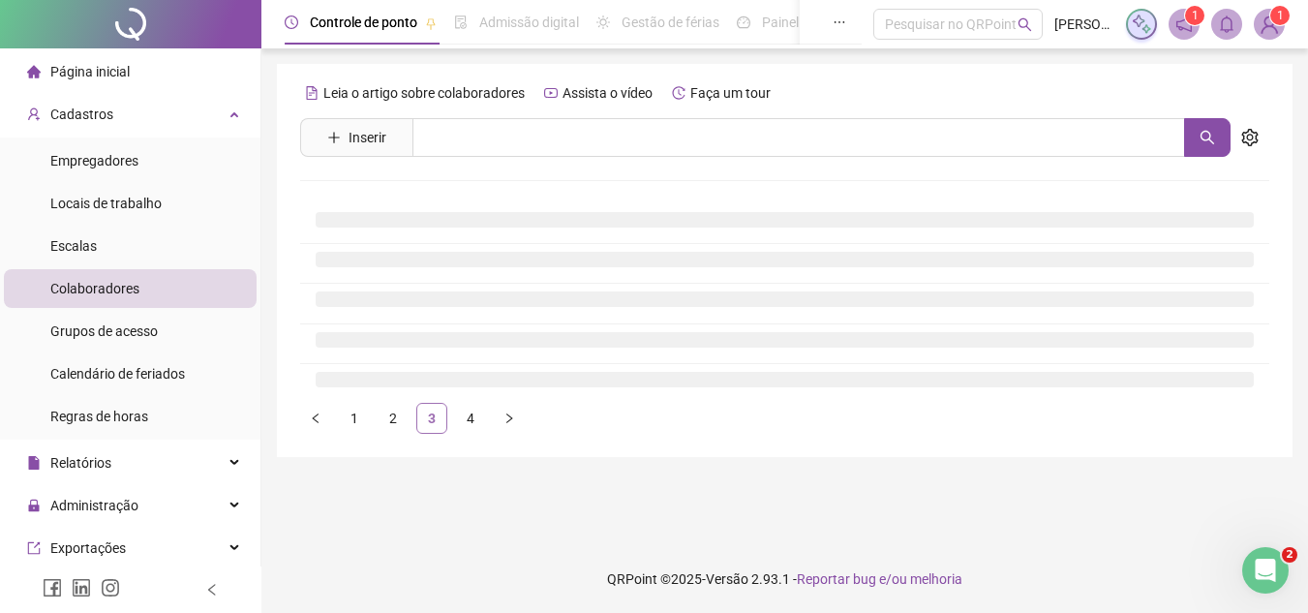
scroll to position [0, 0]
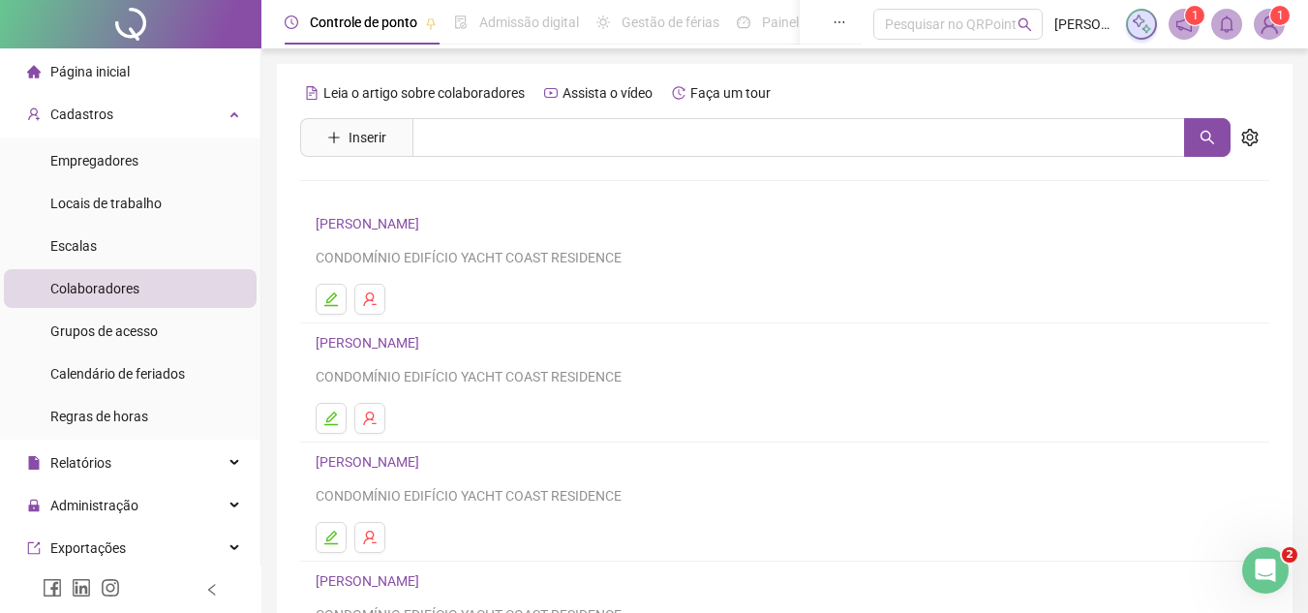
click at [400, 262] on div "CONDOMÍNIO EDIFÍCIO YACHT COAST RESIDENCE" at bounding box center [785, 257] width 938 height 21
click at [323, 298] on button "button" at bounding box center [331, 299] width 31 height 31
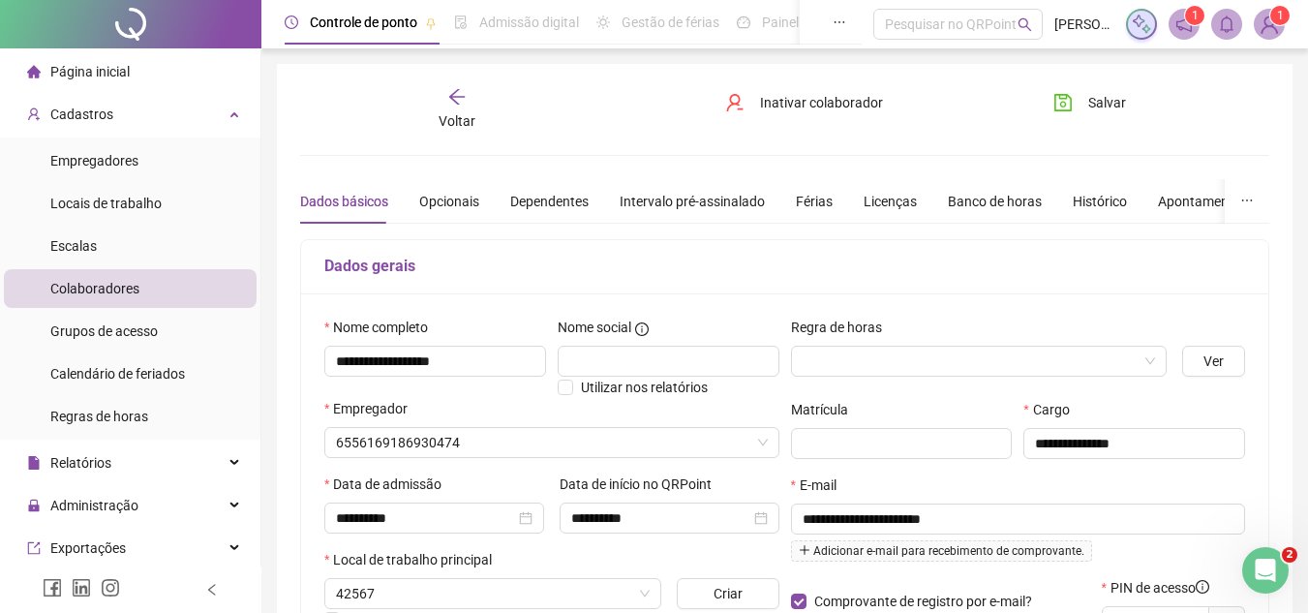
type input "**********"
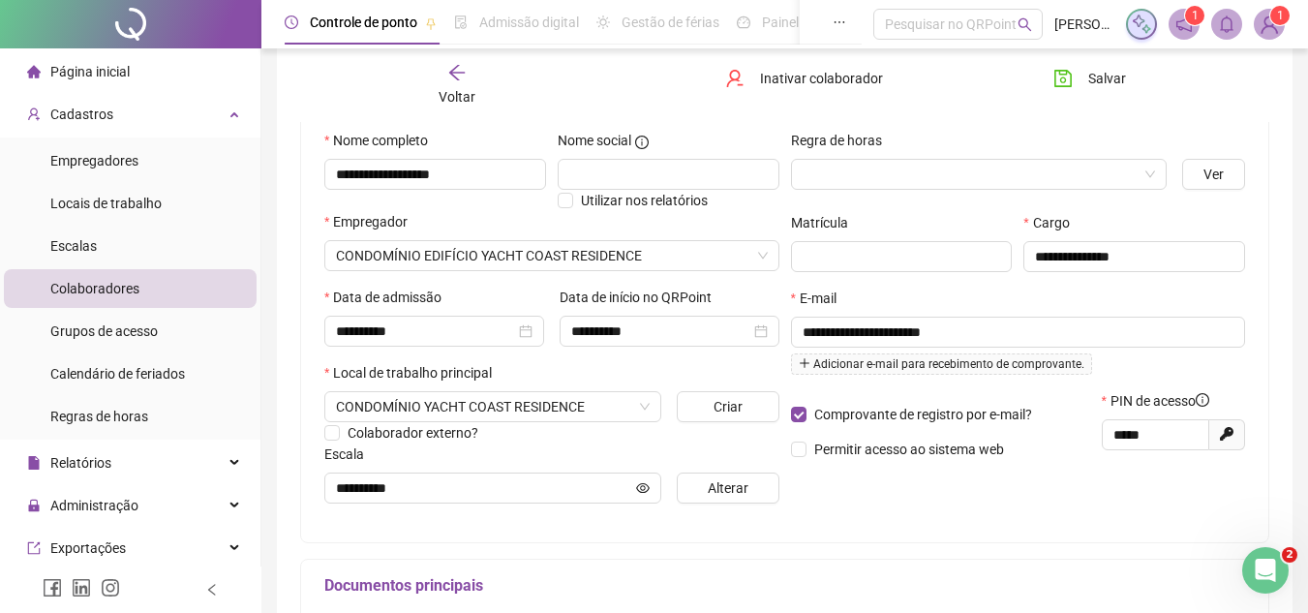
scroll to position [194, 0]
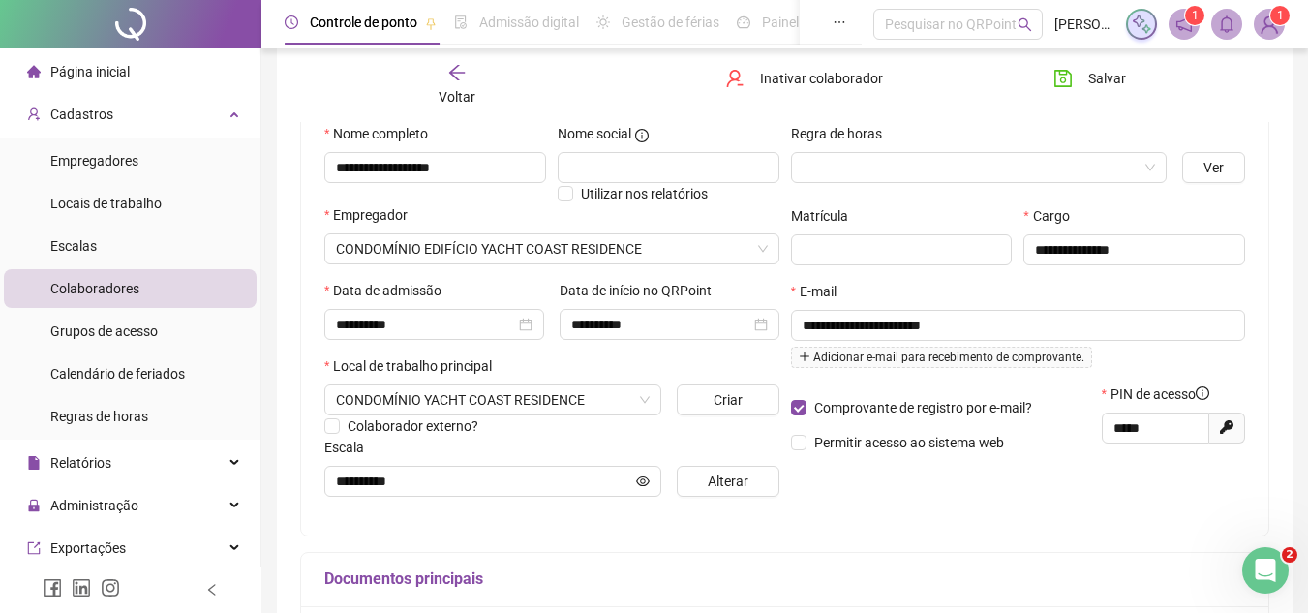
click at [118, 79] on span "Página inicial" at bounding box center [89, 71] width 79 height 15
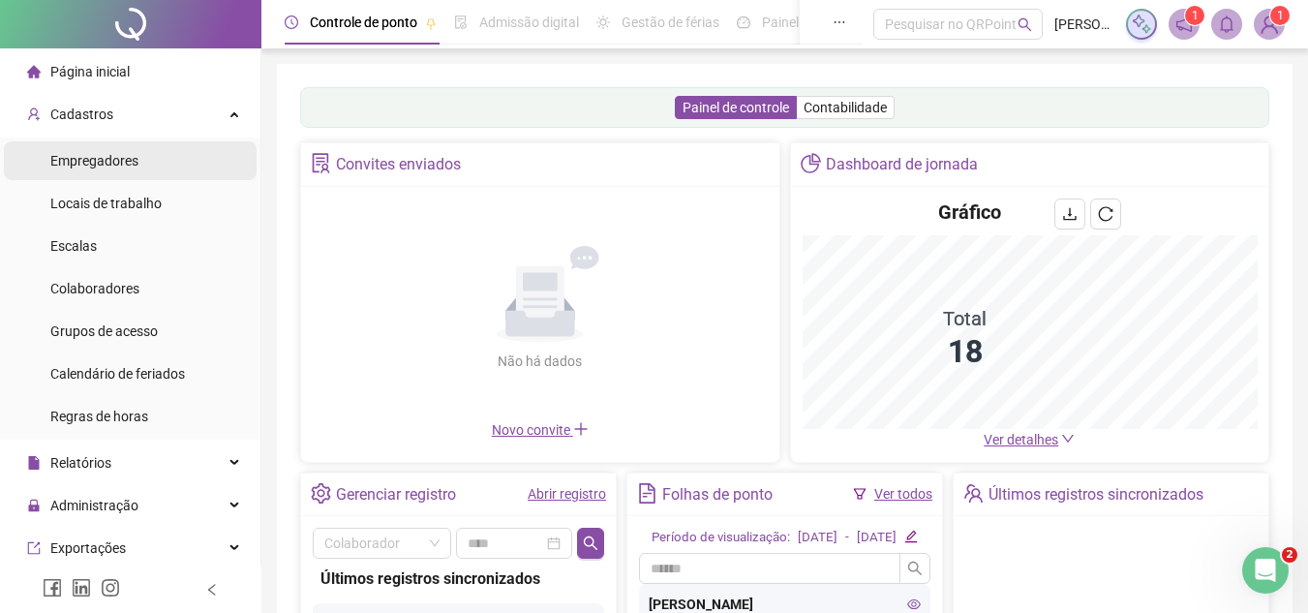
scroll to position [97, 0]
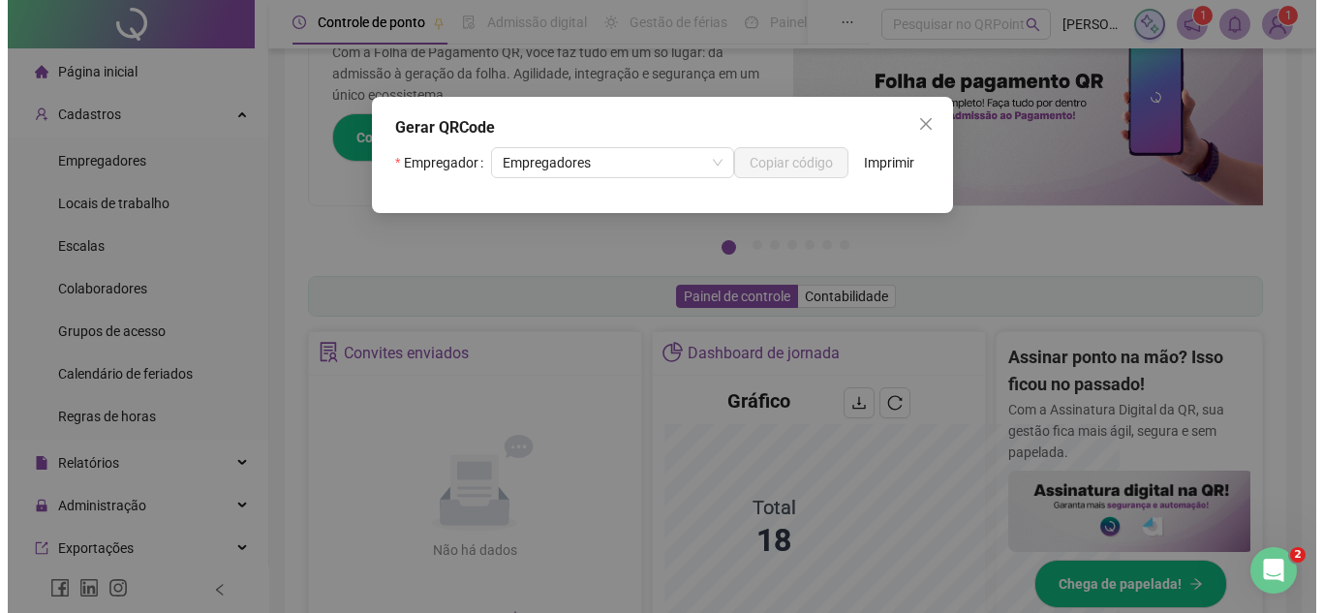
scroll to position [342, 0]
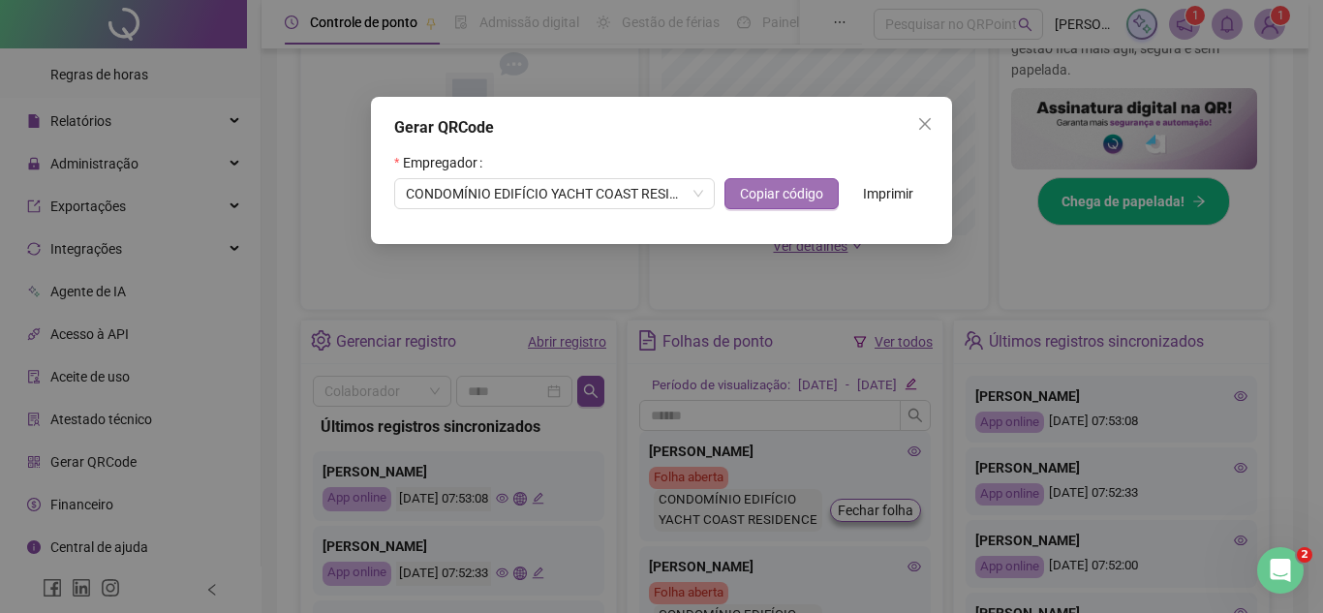
click at [763, 196] on span "Copiar código" at bounding box center [781, 193] width 83 height 21
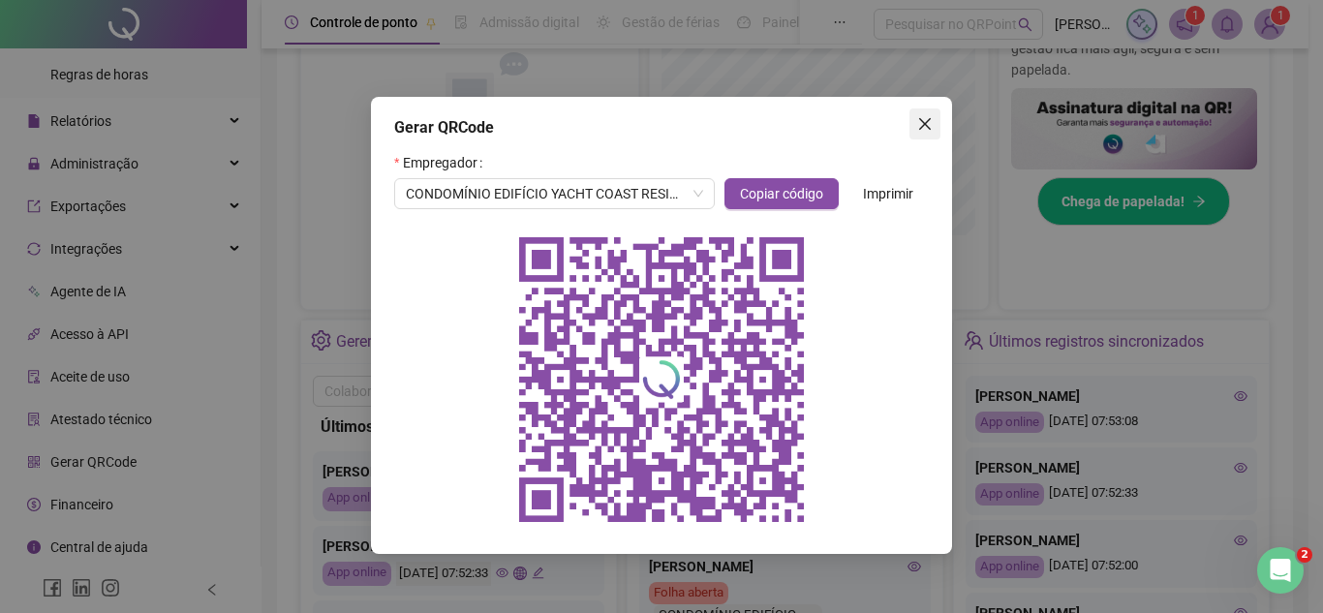
click at [920, 129] on icon "close" at bounding box center [925, 124] width 12 height 12
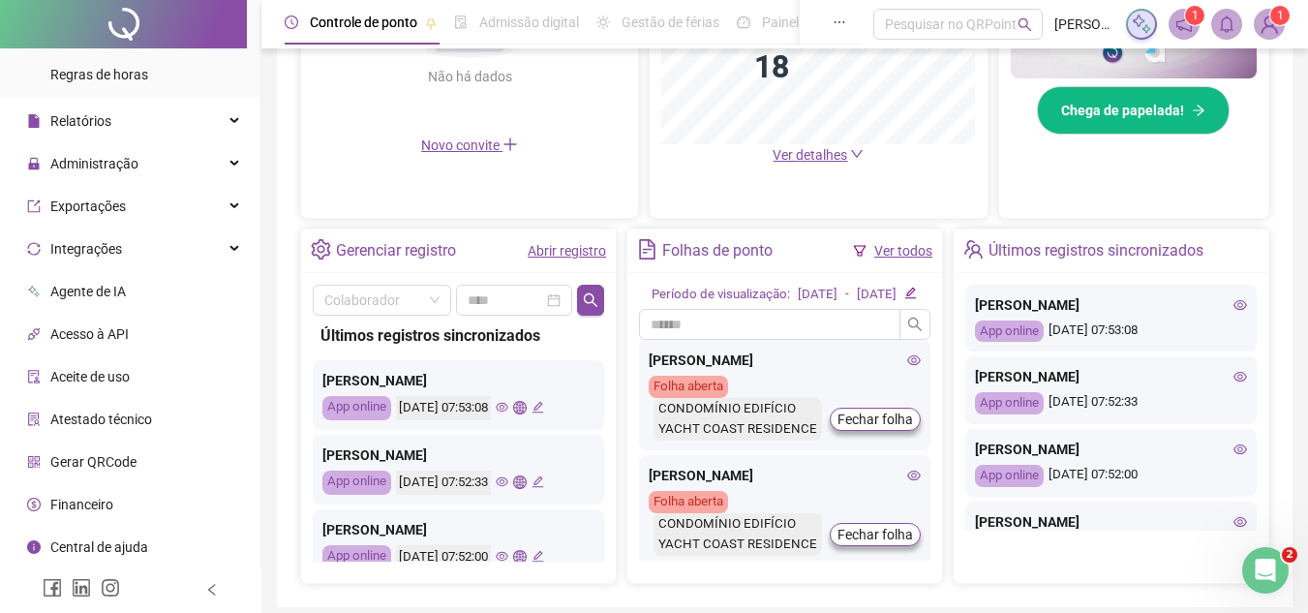
scroll to position [667, 0]
